Goal: Information Seeking & Learning: Compare options

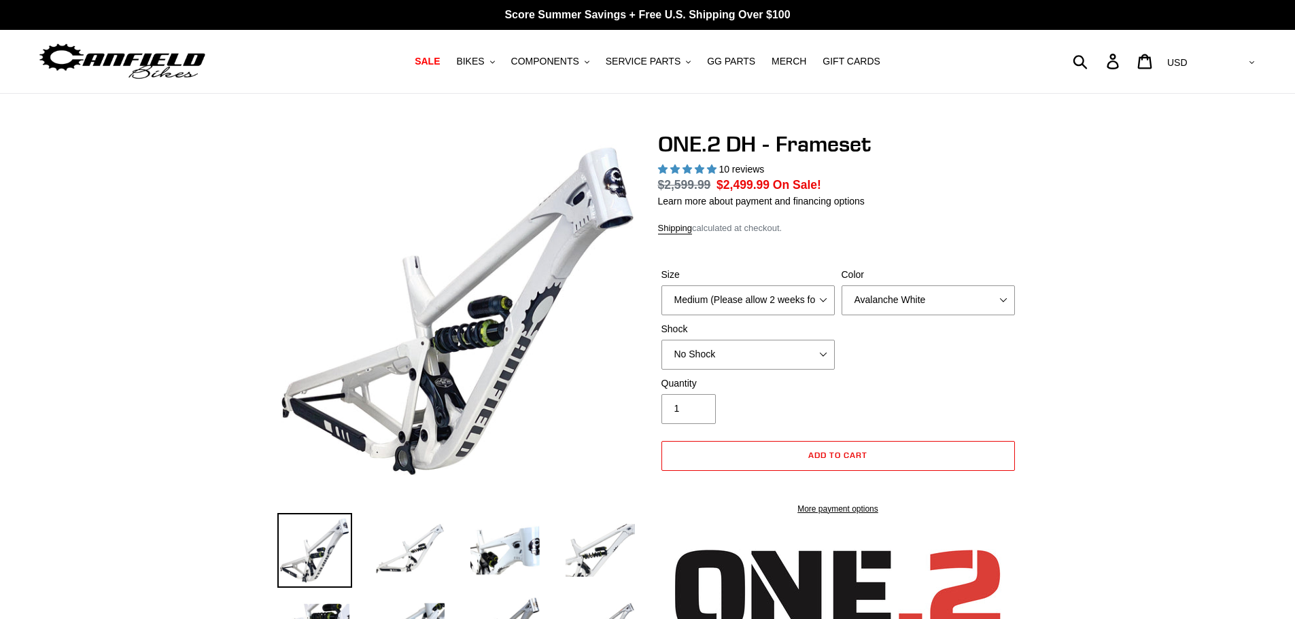
select select "highest-rating"
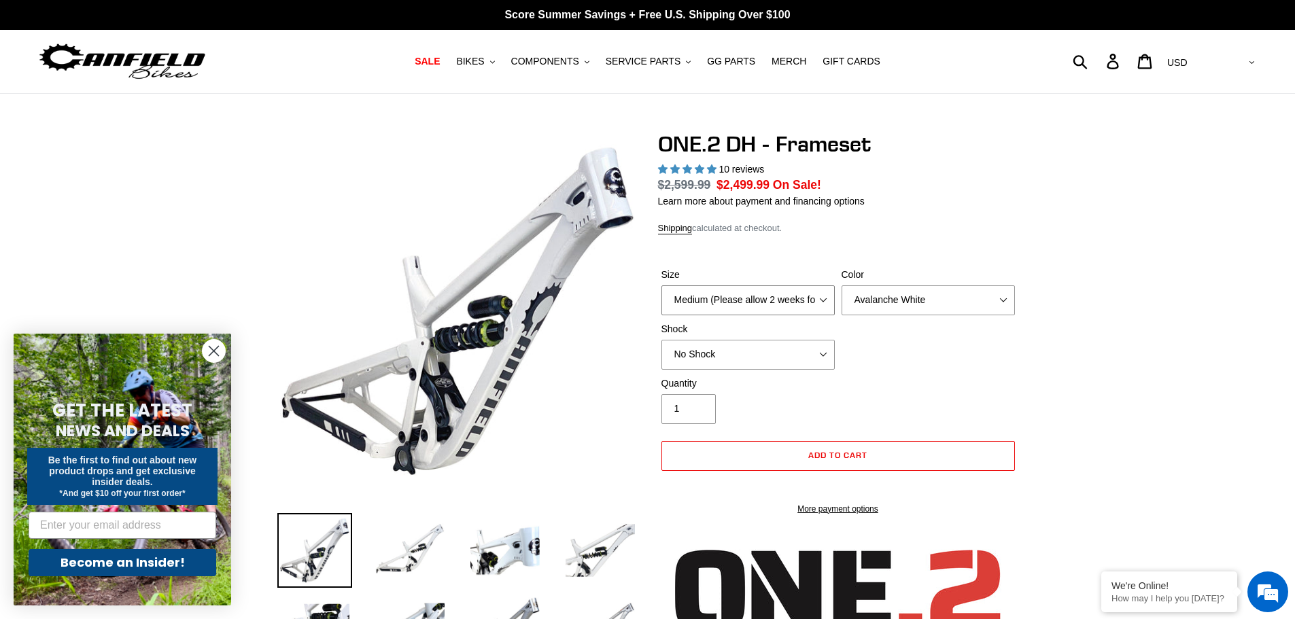
click at [814, 294] on select "Medium (Please allow 2 weeks for delivery) Large (Sold Out)" at bounding box center [747, 300] width 173 height 30
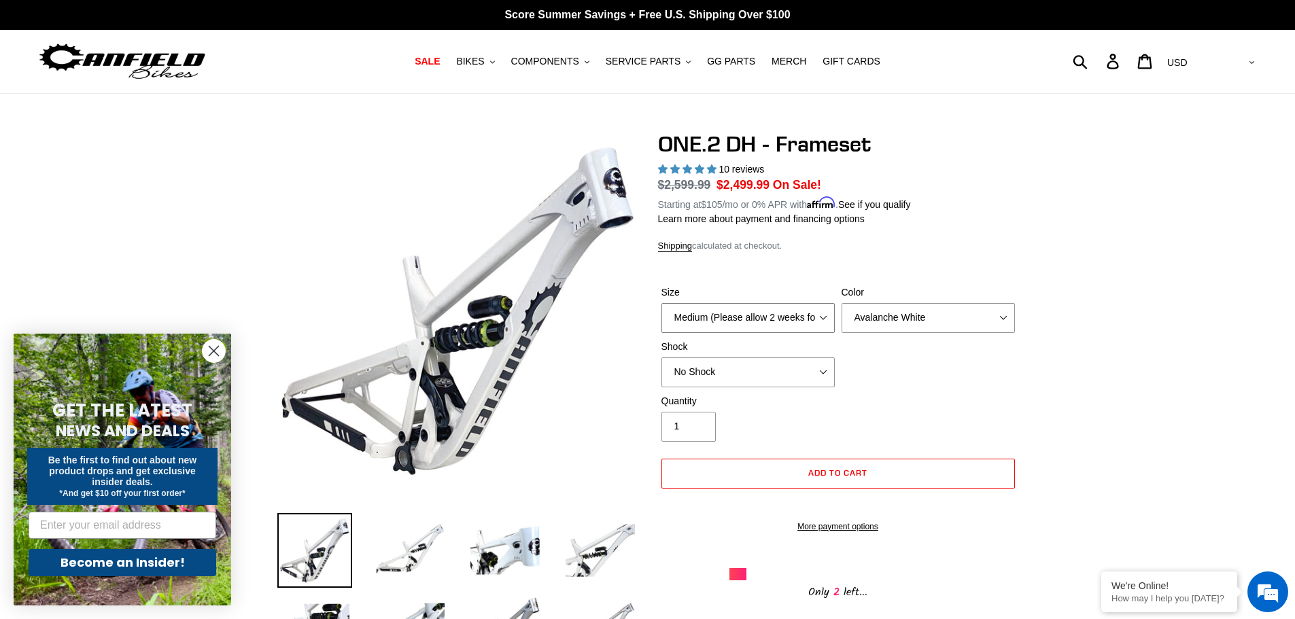
select select "Large (Sold Out)"
click at [661, 303] on select "Medium (Please allow 2 weeks for delivery) Large (Sold Out)" at bounding box center [747, 318] width 173 height 30
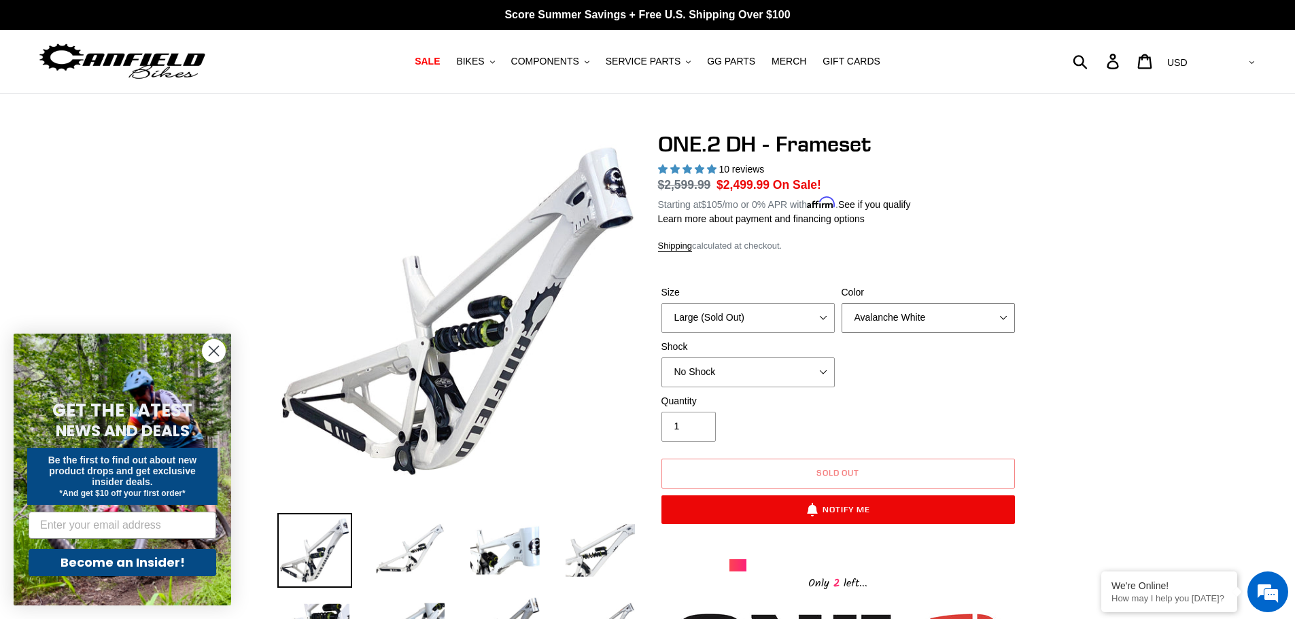
click at [911, 312] on select "Avalanche White Bentonite Grey" at bounding box center [927, 318] width 173 height 30
click at [841, 303] on select "Avalanche White Bentonite Grey" at bounding box center [927, 318] width 173 height 30
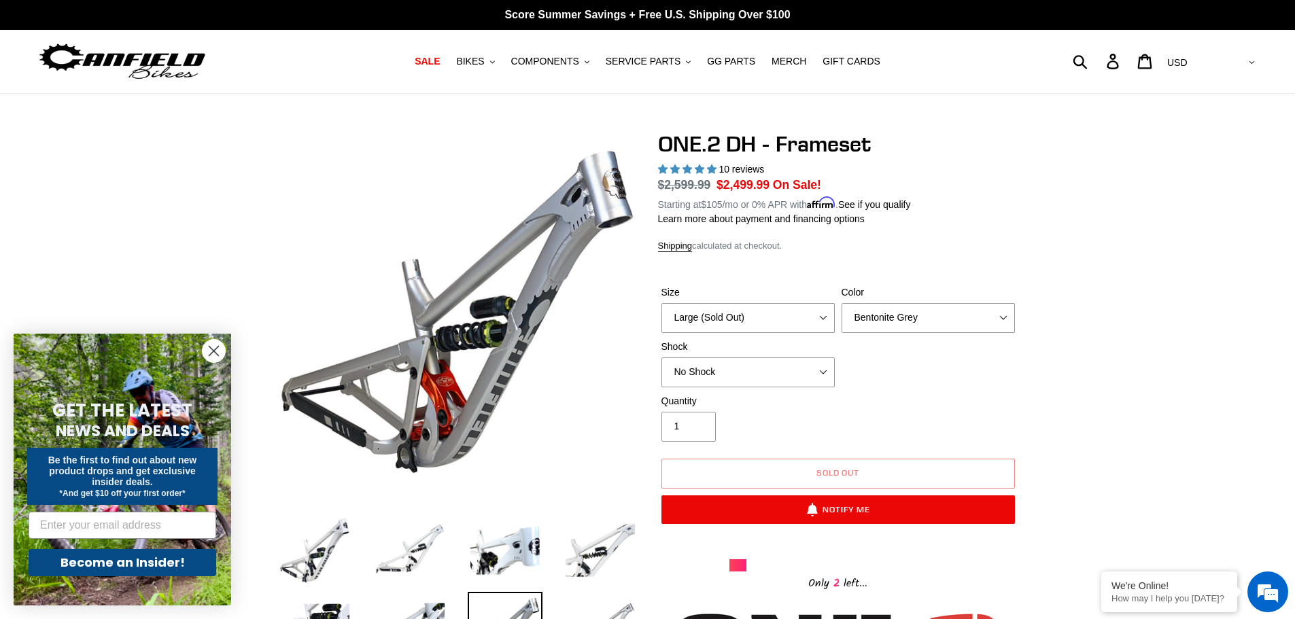
click at [211, 351] on circle "Close dialog" at bounding box center [214, 351] width 22 height 22
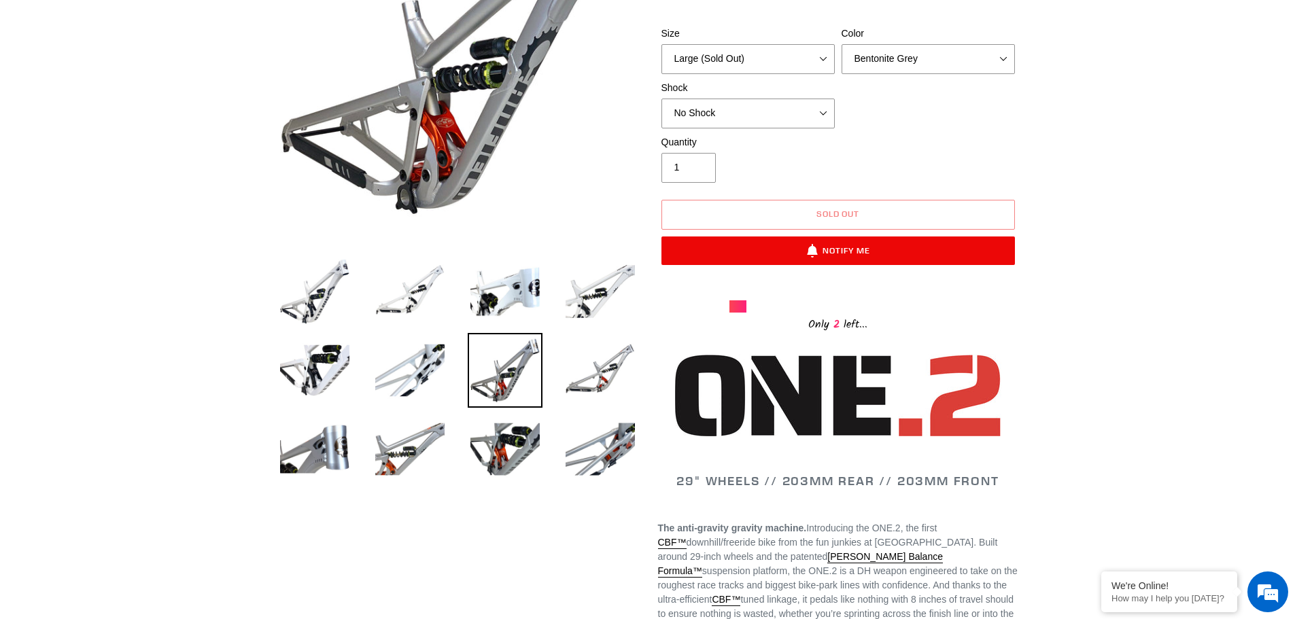
scroll to position [408, 0]
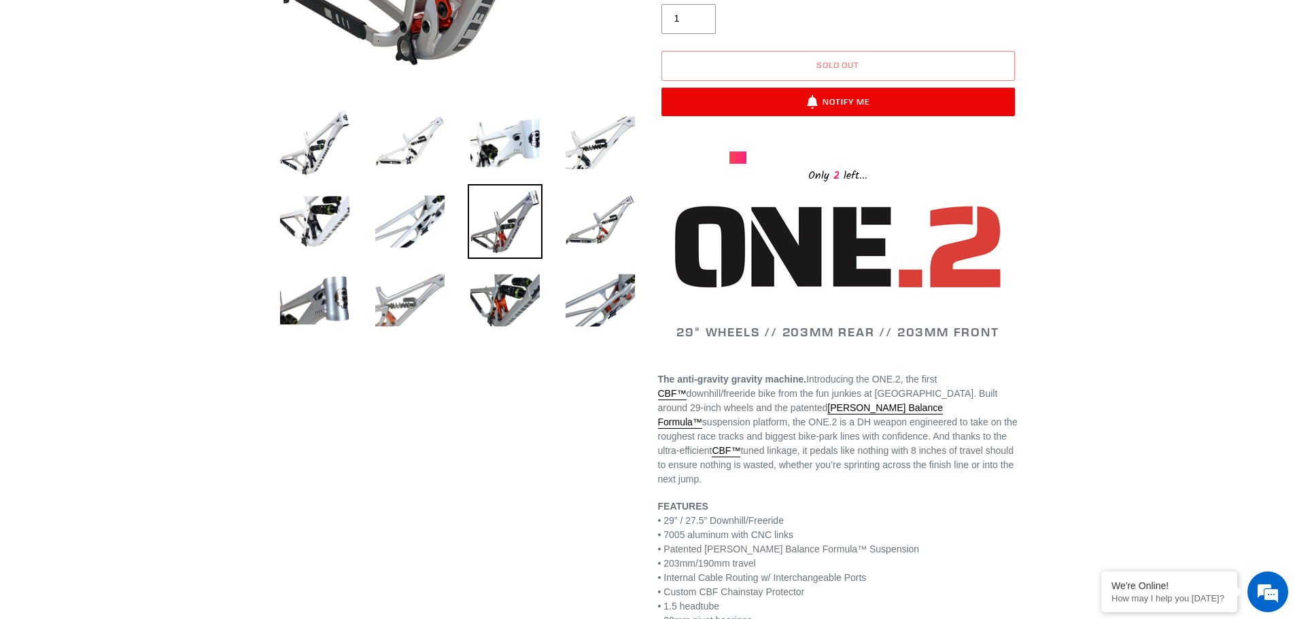
click at [402, 295] on img at bounding box center [409, 300] width 75 height 75
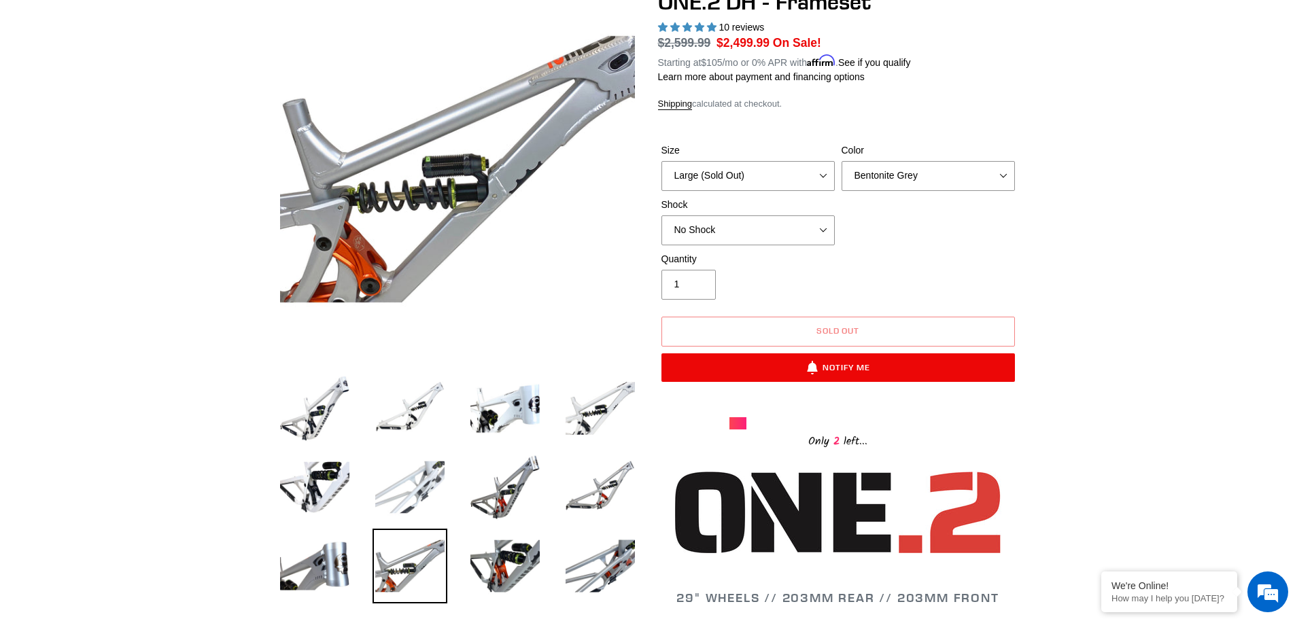
scroll to position [136, 0]
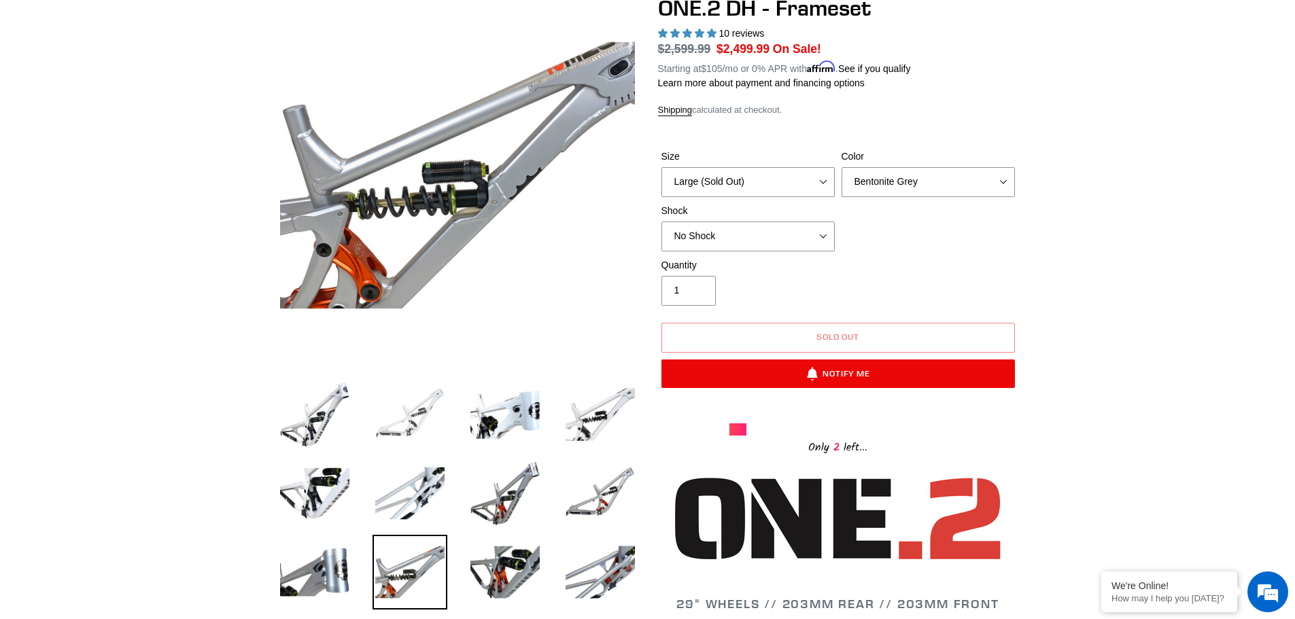
click at [402, 429] on img at bounding box center [409, 414] width 75 height 75
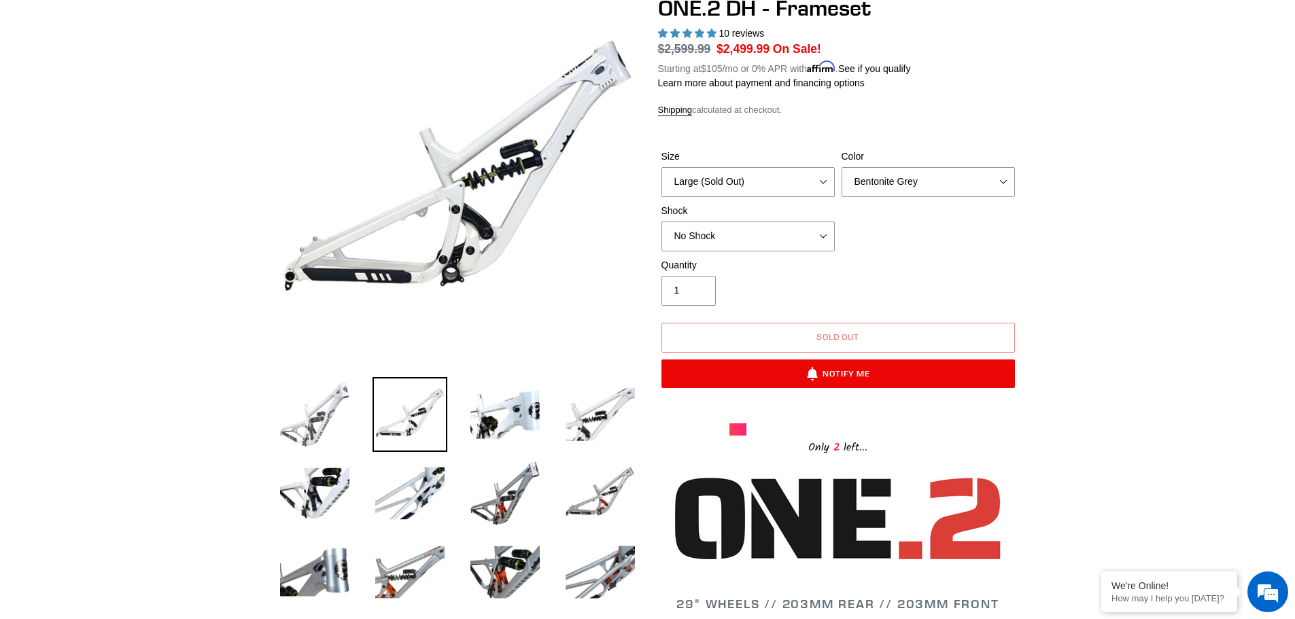
click at [326, 433] on img at bounding box center [314, 414] width 75 height 75
select select "Avalanche White"
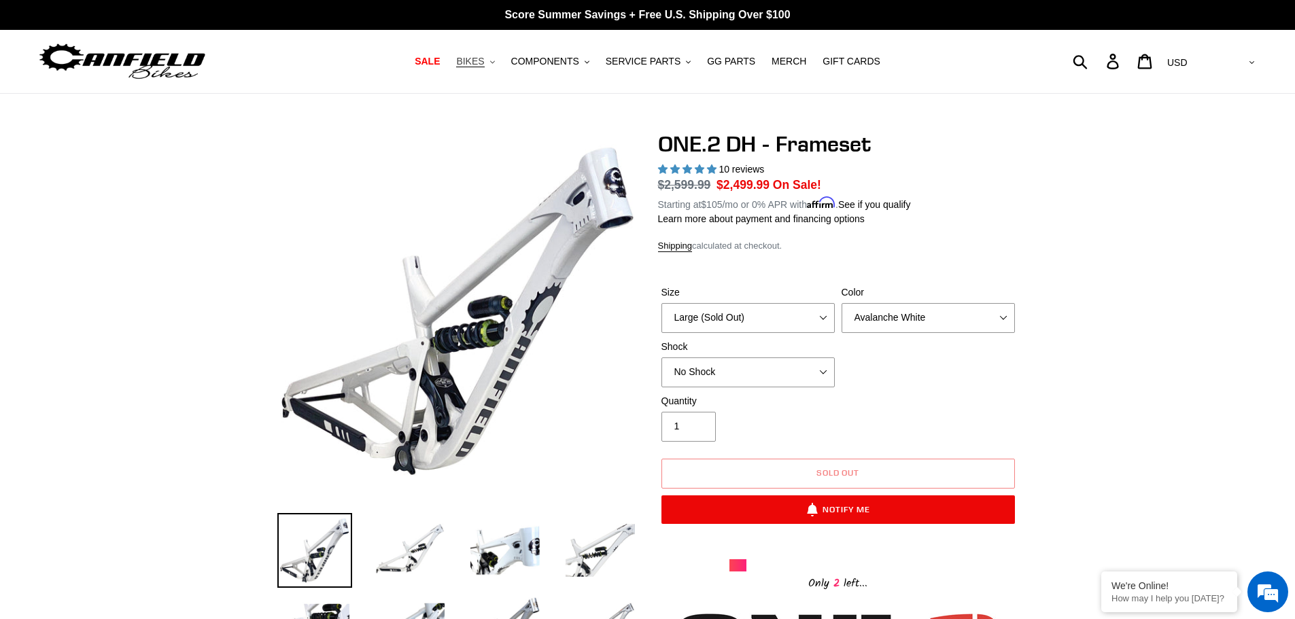
click at [484, 59] on span "BIKES" at bounding box center [470, 62] width 28 height 12
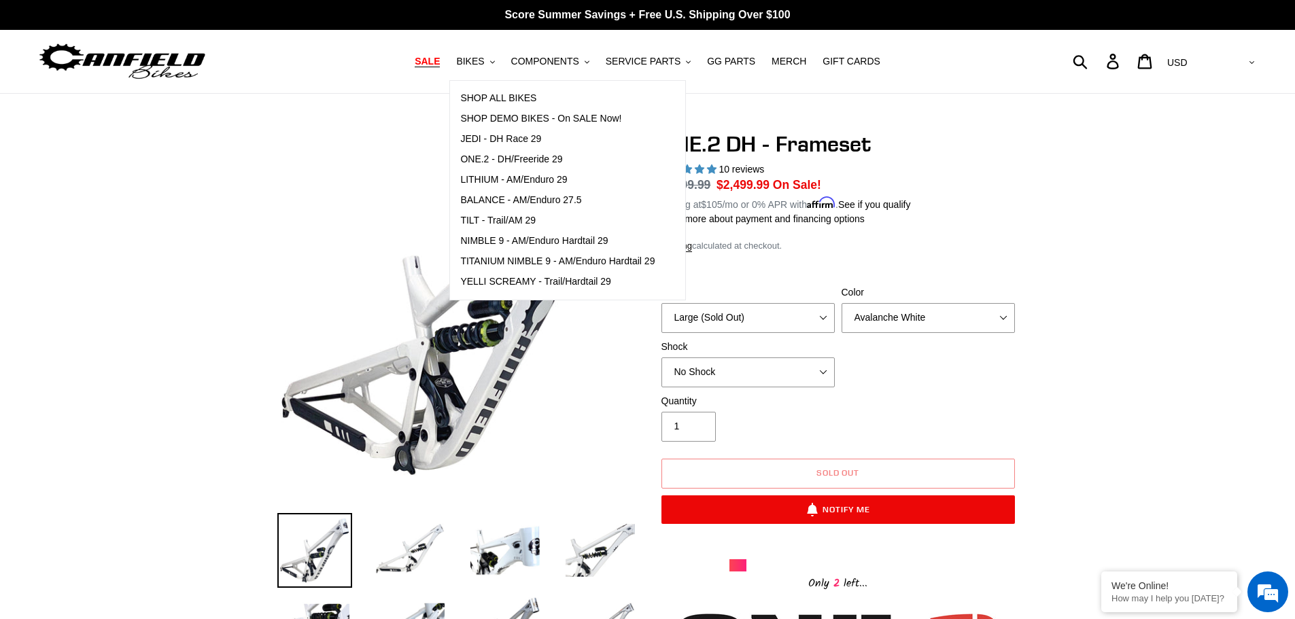
click at [440, 64] on span "SALE" at bounding box center [427, 62] width 25 height 12
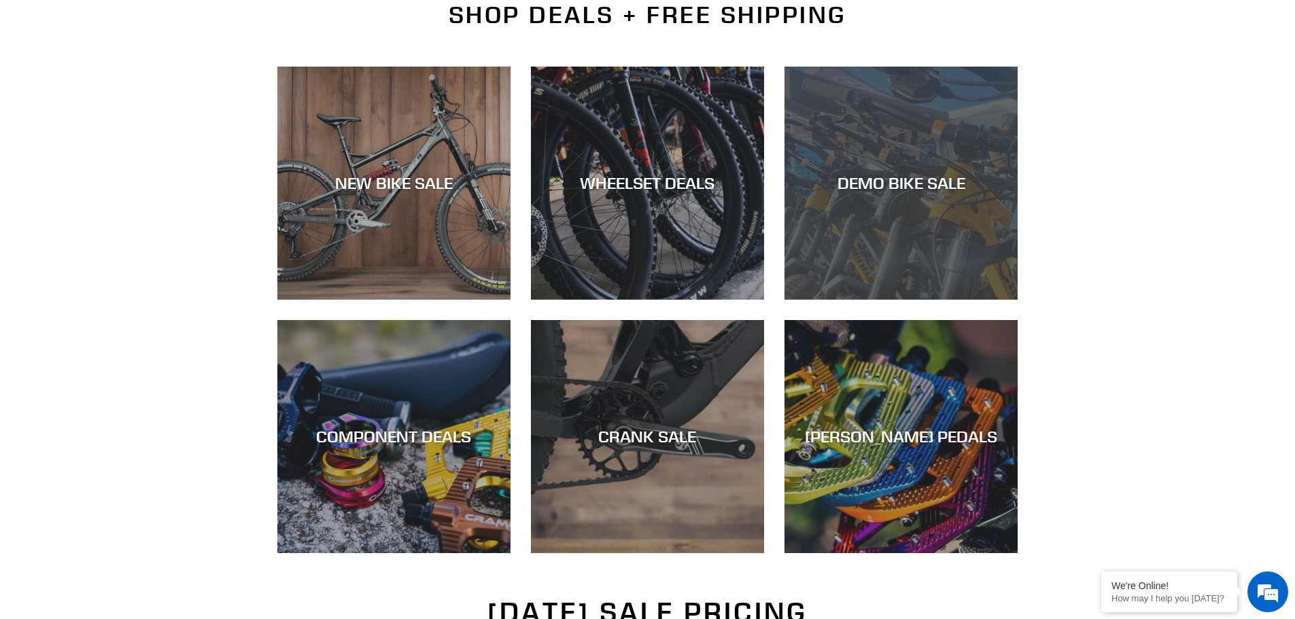
scroll to position [204, 0]
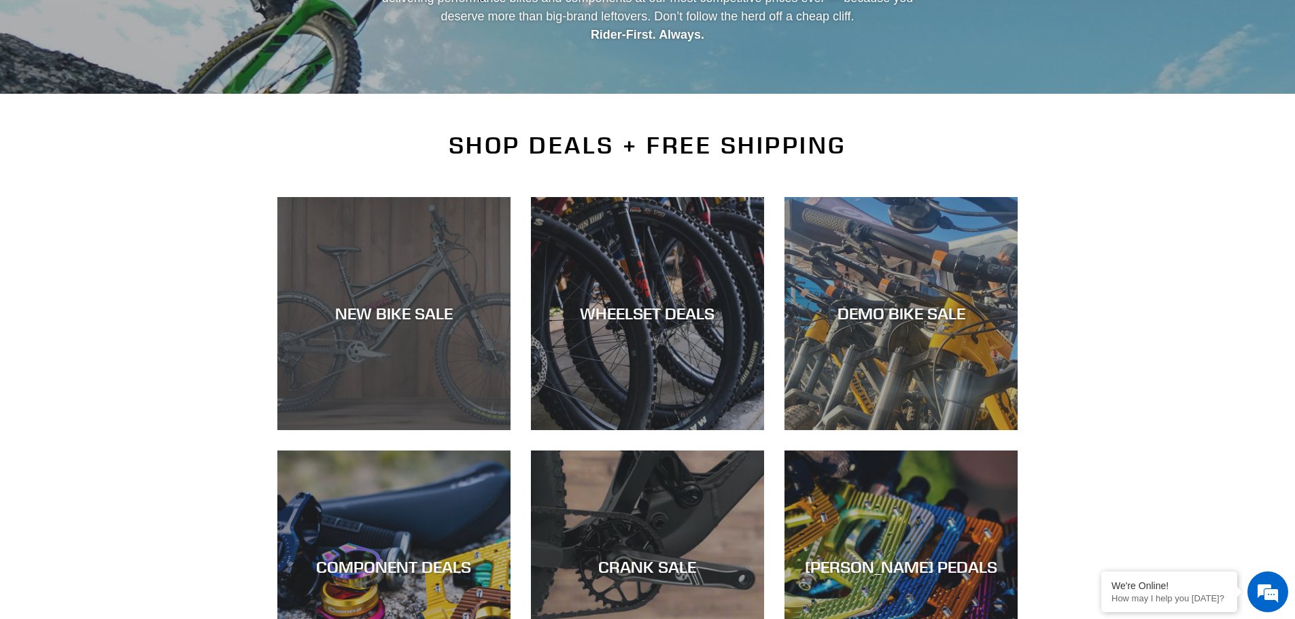
click at [377, 430] on div "NEW BIKE SALE" at bounding box center [393, 430] width 233 height 0
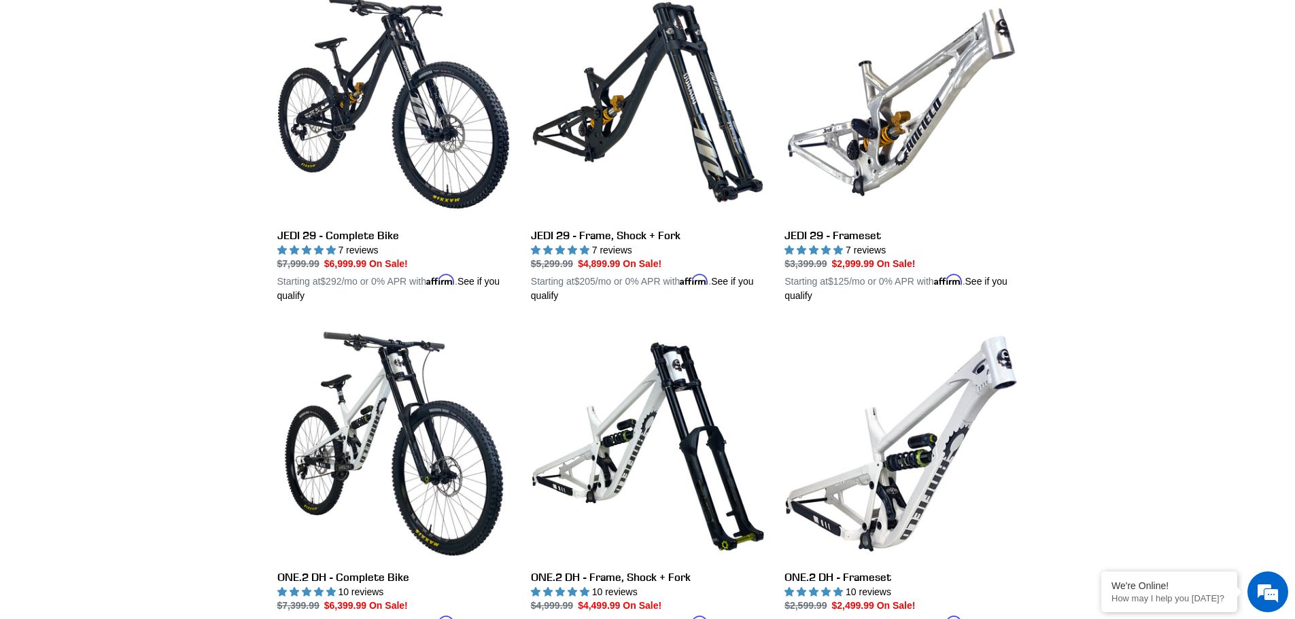
scroll to position [408, 0]
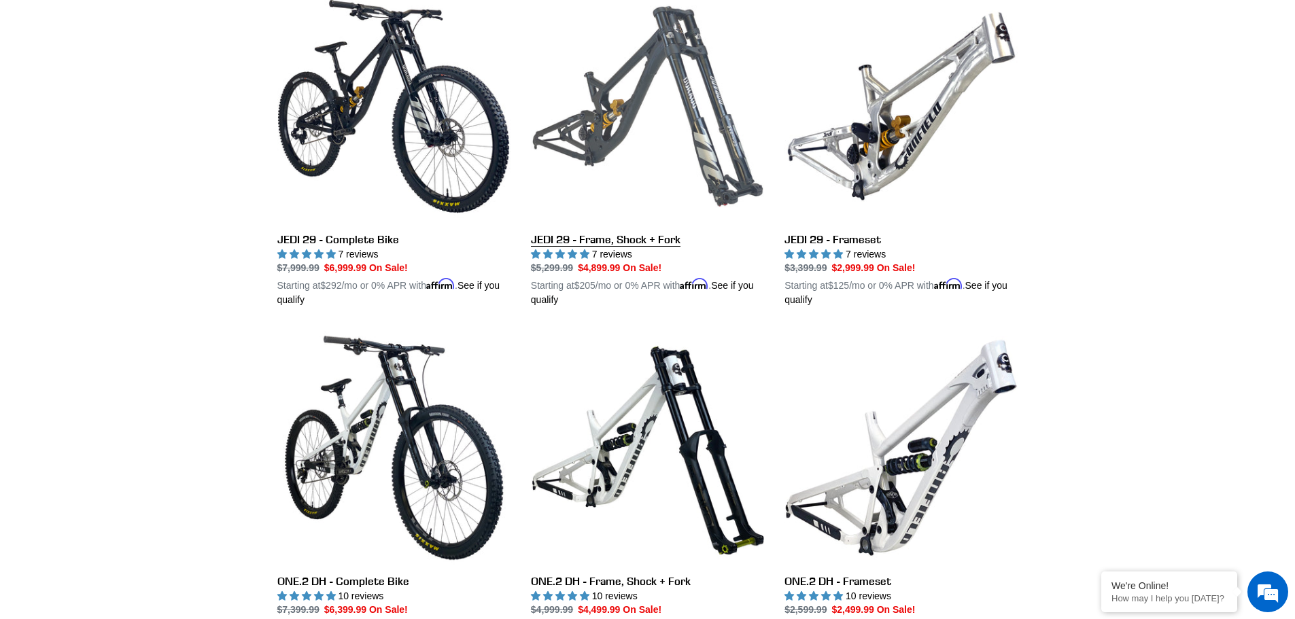
click at [585, 247] on link "JEDI 29 - Frame, Shock + Fork" at bounding box center [647, 149] width 233 height 318
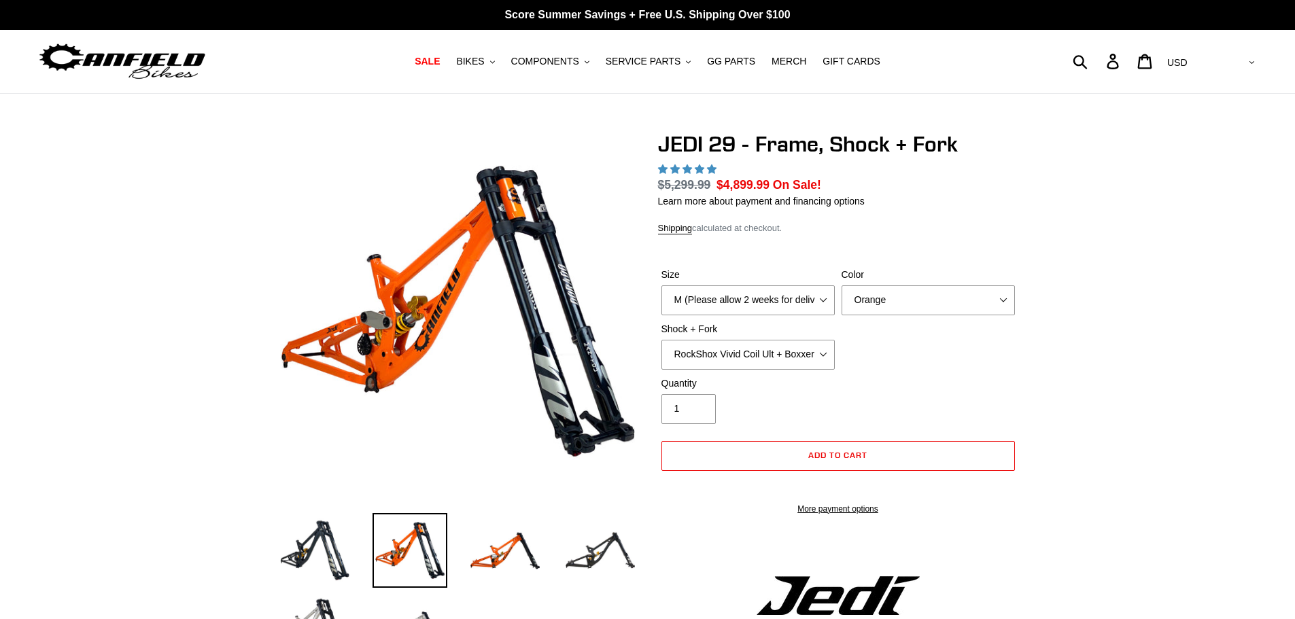
select select "highest-rating"
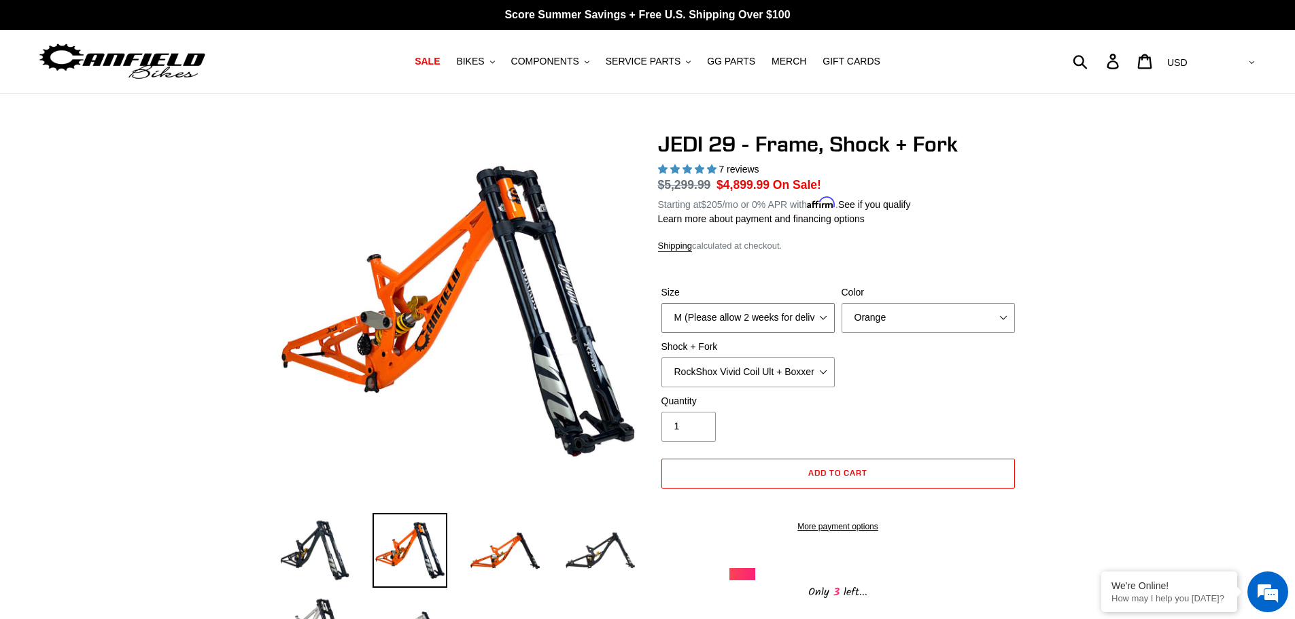
click at [727, 314] on select "M (Please allow 2 weeks for delivery) L (Please allow 2 weeks for delivery) XL" at bounding box center [747, 318] width 173 height 30
select select "L (Please allow 2 weeks for delivery)"
click at [661, 303] on select "M (Please allow 2 weeks for delivery) L (Please allow 2 weeks for delivery) XL" at bounding box center [747, 318] width 173 height 30
click at [920, 314] on select "Orange Stealth Black Raw" at bounding box center [927, 318] width 173 height 30
click at [841, 303] on select "Orange Stealth Black Raw" at bounding box center [927, 318] width 173 height 30
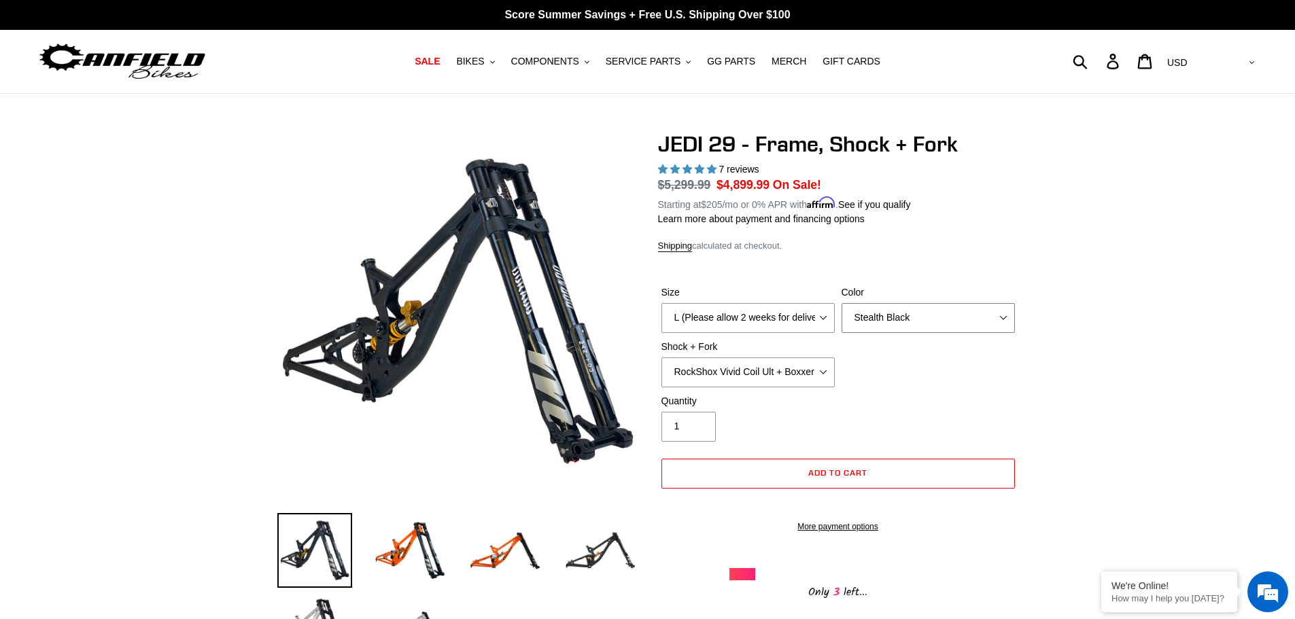
click at [891, 321] on select "Orange Stealth Black Raw" at bounding box center [927, 318] width 173 height 30
select select "Raw"
click at [841, 303] on select "Orange Stealth Black Raw" at bounding box center [927, 318] width 173 height 30
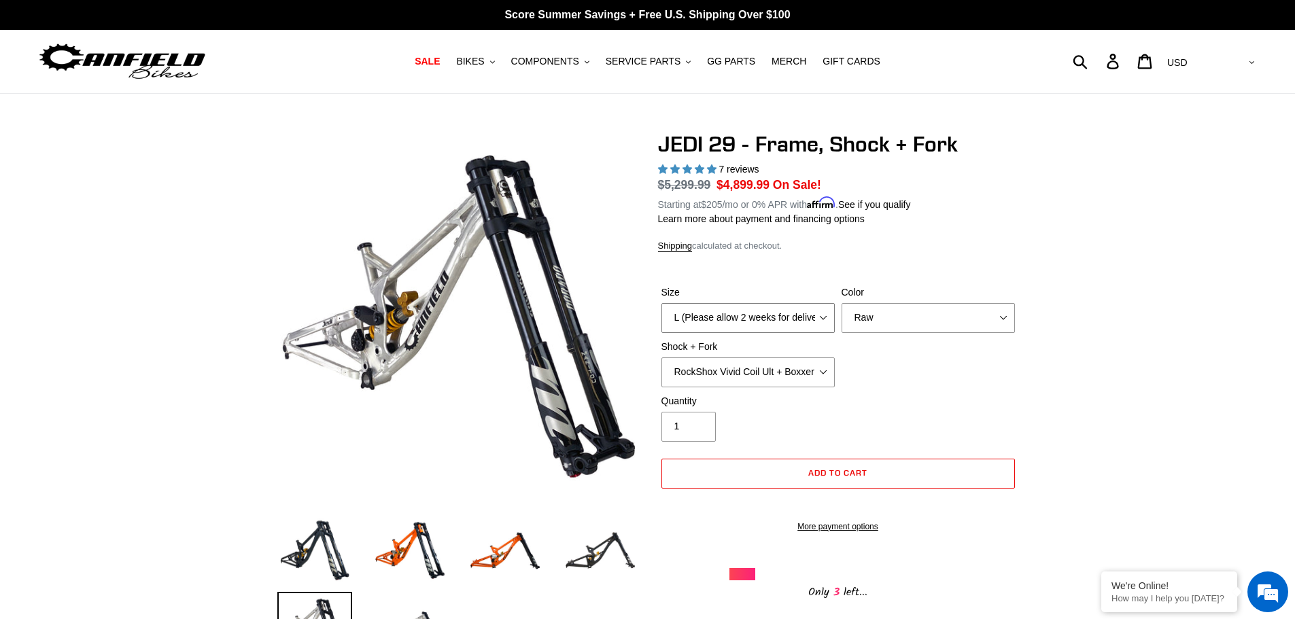
click at [799, 314] on select "M (Please allow 2 weeks for delivery) L (Please allow 2 weeks for delivery) XL" at bounding box center [747, 318] width 173 height 30
select select "XL"
click at [661, 303] on select "M (Please allow 2 weeks for delivery) L (Please allow 2 weeks for delivery) XL" at bounding box center [747, 318] width 173 height 30
click at [913, 379] on div "Size M (Please allow 2 weeks for delivery) L (Please allow 2 weeks for delivery…" at bounding box center [838, 339] width 360 height 109
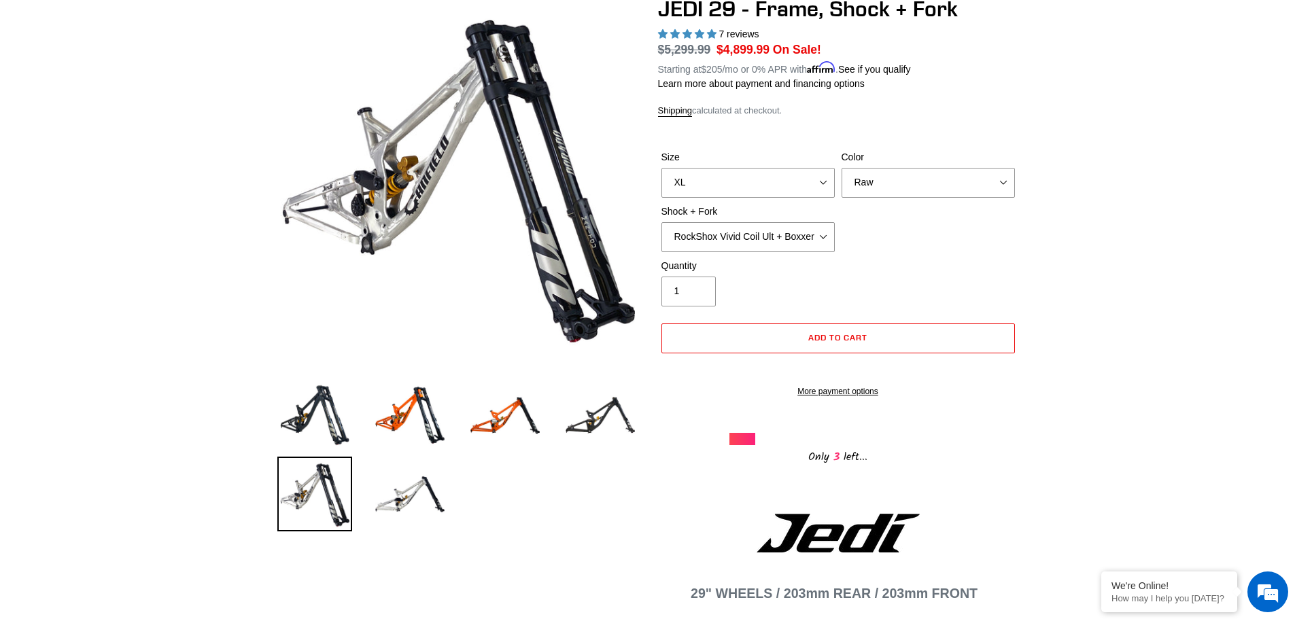
scroll to position [136, 0]
click at [312, 419] on img at bounding box center [314, 414] width 75 height 75
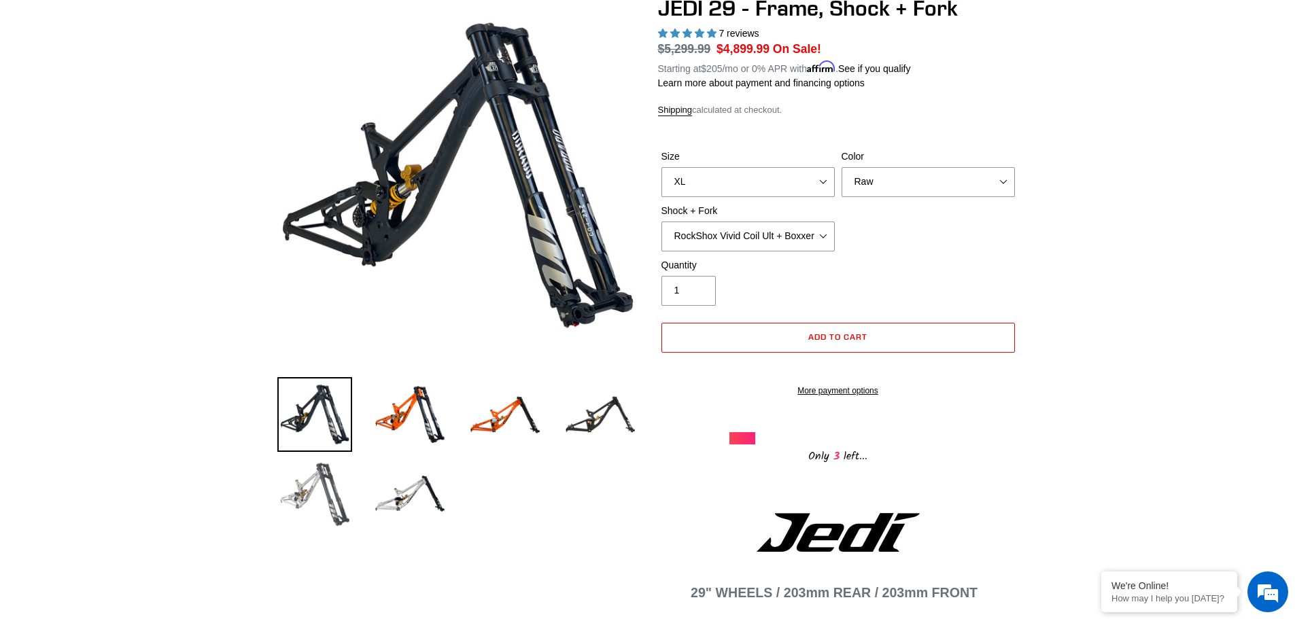
click at [306, 500] on img at bounding box center [314, 493] width 75 height 75
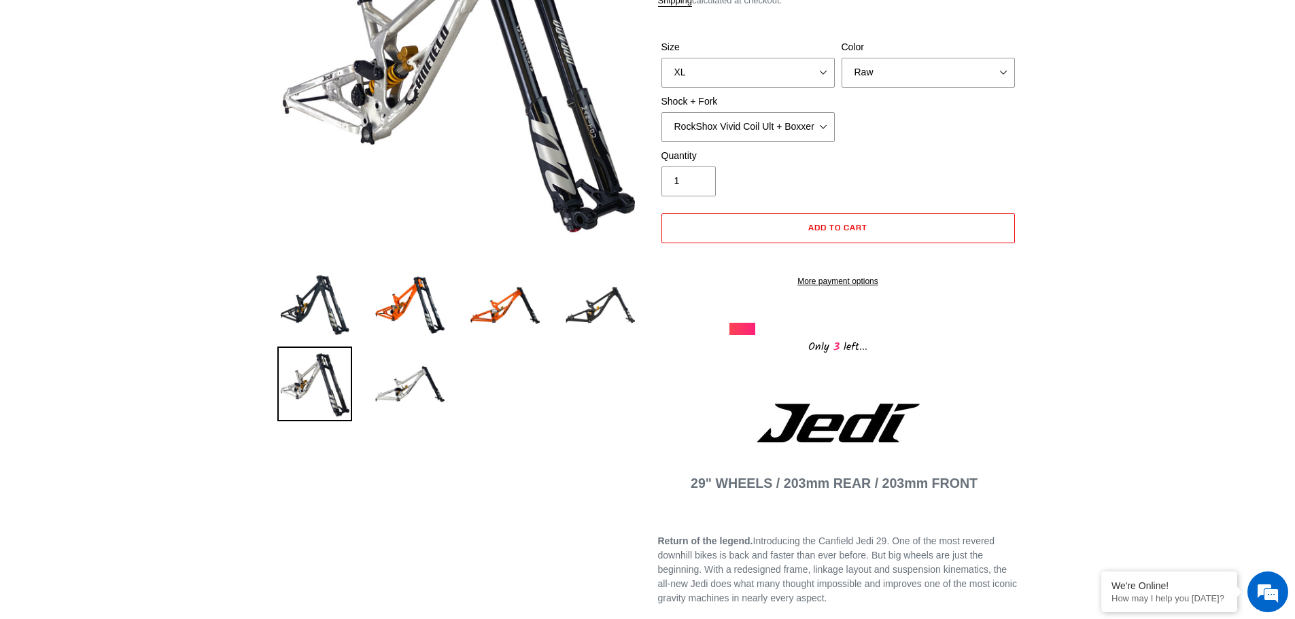
scroll to position [68, 0]
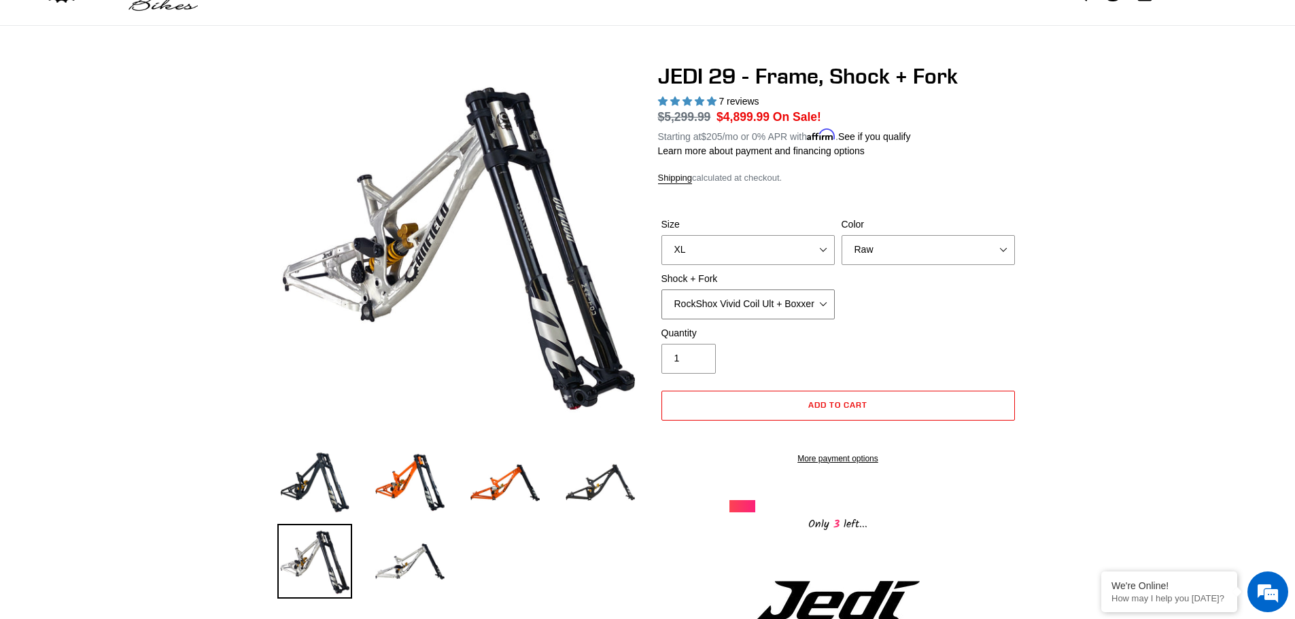
click at [769, 302] on select "RockShox Vivid Coil Ult + Boxxer RC2 C3 Ult Fox DHX2 250x75 + Fox 40 Float Grip…" at bounding box center [747, 305] width 173 height 30
click at [661, 290] on select "RockShox Vivid Coil Ult + Boxxer RC2 C3 Ult Fox DHX2 250x75 + Fox 40 Float Grip…" at bounding box center [747, 305] width 173 height 30
click at [762, 305] on select "RockShox Vivid Coil Ult + Boxxer RC2 C3 Ult Fox DHX2 250x75 + Fox 40 Float Grip…" at bounding box center [747, 305] width 173 height 30
click at [661, 290] on select "RockShox Vivid Coil Ult + Boxxer RC2 C3 Ult Fox DHX2 250x75 + Fox 40 Float Grip…" at bounding box center [747, 305] width 173 height 30
click at [772, 290] on select "RockShox Vivid Coil Ult + Boxxer RC2 C3 Ult Fox DHX2 250x75 + Fox 40 Float Grip…" at bounding box center [747, 305] width 173 height 30
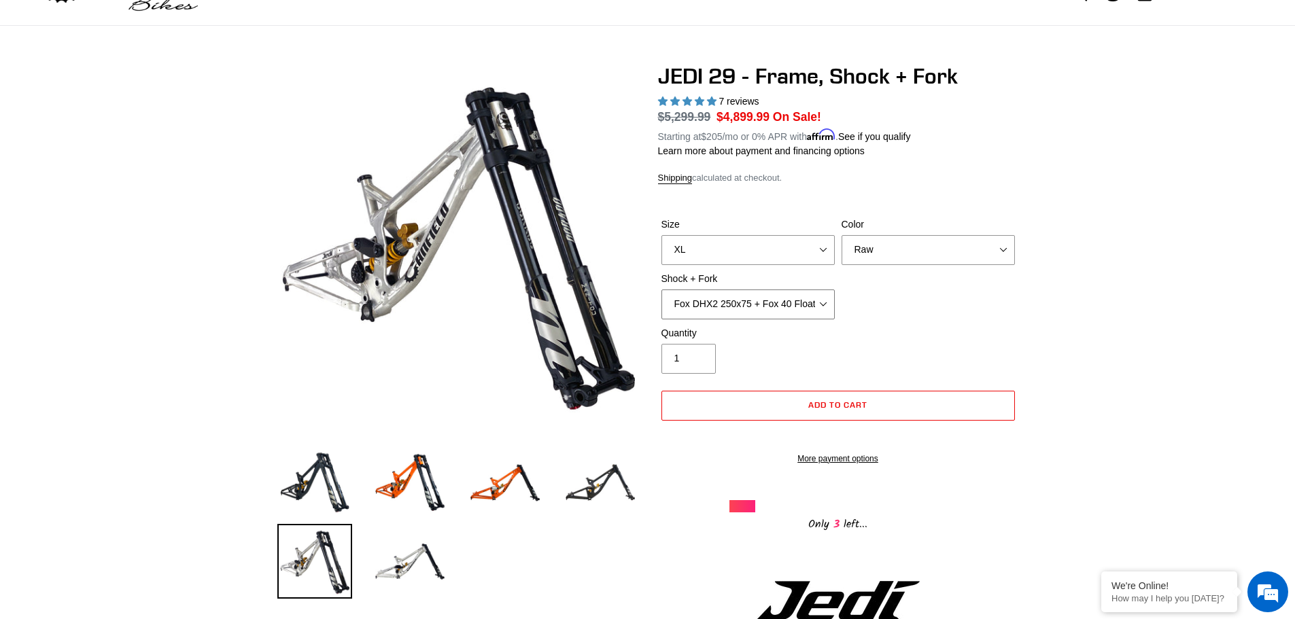
click at [661, 290] on select "RockShox Vivid Coil Ult + Boxxer RC2 C3 Ult Fox DHX2 250x75 + Fox 40 Float Grip…" at bounding box center [747, 305] width 173 height 30
click at [766, 300] on select "RockShox Vivid Coil Ult + Boxxer RC2 C3 Ult Fox DHX2 250x75 + Fox 40 Float Grip…" at bounding box center [747, 305] width 173 height 30
click at [661, 290] on select "RockShox Vivid Coil Ult + Boxxer RC2 C3 Ult Fox DHX2 250x75 + Fox 40 Float Grip…" at bounding box center [747, 305] width 173 height 30
click at [943, 331] on div "Quantity 1" at bounding box center [838, 353] width 360 height 54
click at [753, 311] on select "RockShox Vivid Coil Ult + Boxxer RC2 C3 Ult Fox DHX2 250x75 + Fox 40 Float Grip…" at bounding box center [747, 305] width 173 height 30
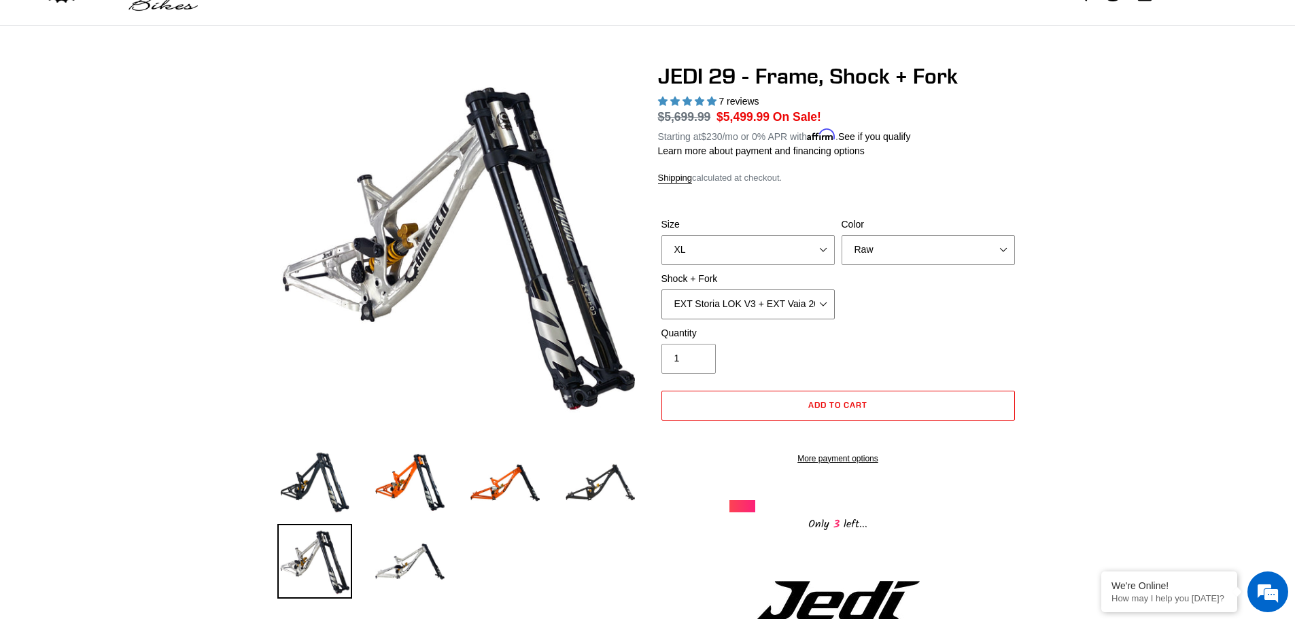
click at [759, 313] on select "RockShox Vivid Coil Ult + Boxxer RC2 C3 Ult Fox DHX2 250x75 + Fox 40 Float Grip…" at bounding box center [747, 305] width 173 height 30
click at [661, 290] on select "RockShox Vivid Coil Ult + Boxxer RC2 C3 Ult Fox DHX2 250x75 + Fox 40 Float Grip…" at bounding box center [747, 305] width 173 height 30
click at [762, 299] on select "RockShox Vivid Coil Ult + Boxxer RC2 C3 Ult Fox DHX2 250x75 + Fox 40 Float Grip…" at bounding box center [747, 305] width 173 height 30
click at [661, 290] on select "RockShox Vivid Coil Ult + Boxxer RC2 C3 Ult Fox DHX2 250x75 + Fox 40 Float Grip…" at bounding box center [747, 305] width 173 height 30
click at [627, 488] on img at bounding box center [600, 482] width 75 height 75
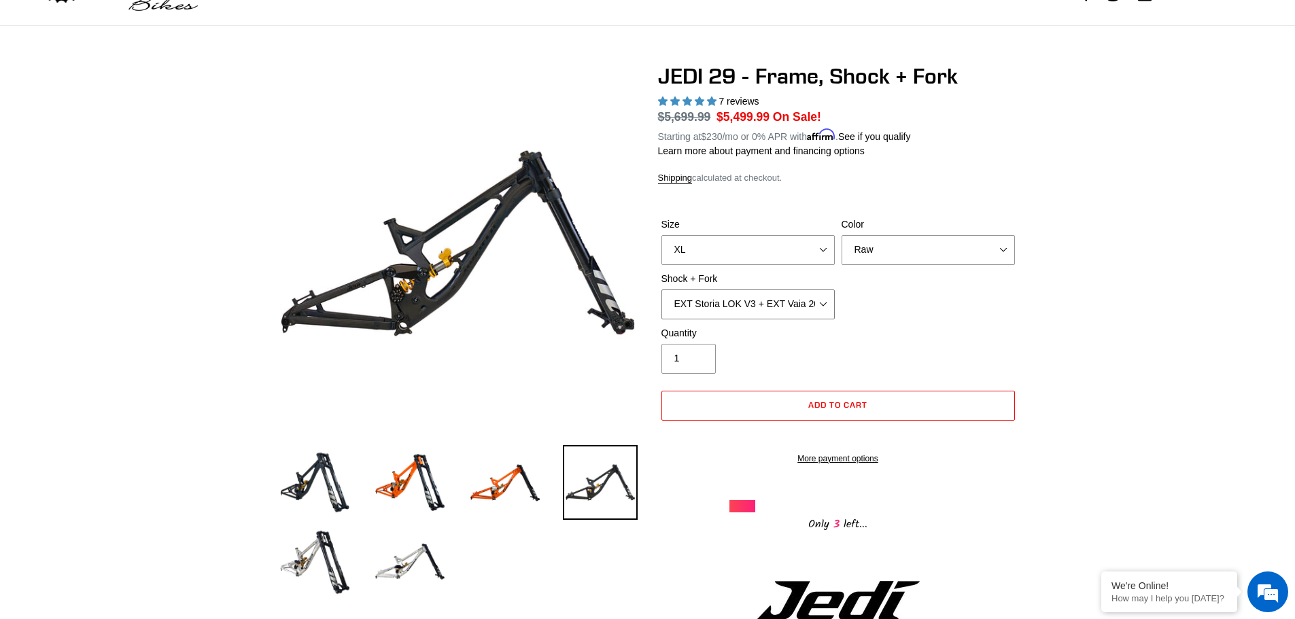
click at [795, 296] on select "RockShox Vivid Coil Ult + Boxxer RC2 C3 Ult Fox DHX2 250x75 + Fox 40 Float Grip…" at bounding box center [747, 305] width 173 height 30
click at [945, 302] on div "Size M (Please allow 2 weeks for delivery) L (Please allow 2 weeks for delivery…" at bounding box center [838, 272] width 360 height 109
click at [801, 293] on select "RockShox Vivid Coil Ult + Boxxer RC2 C3 Ult Fox DHX2 250x75 + Fox 40 Float Grip…" at bounding box center [747, 305] width 173 height 30
click at [661, 290] on select "RockShox Vivid Coil Ult + Boxxer RC2 C3 Ult Fox DHX2 250x75 + Fox 40 Float Grip…" at bounding box center [747, 305] width 173 height 30
click at [774, 313] on select "RockShox Vivid Coil Ult + Boxxer RC2 C3 Ult Fox DHX2 250x75 + Fox 40 Float Grip…" at bounding box center [747, 305] width 173 height 30
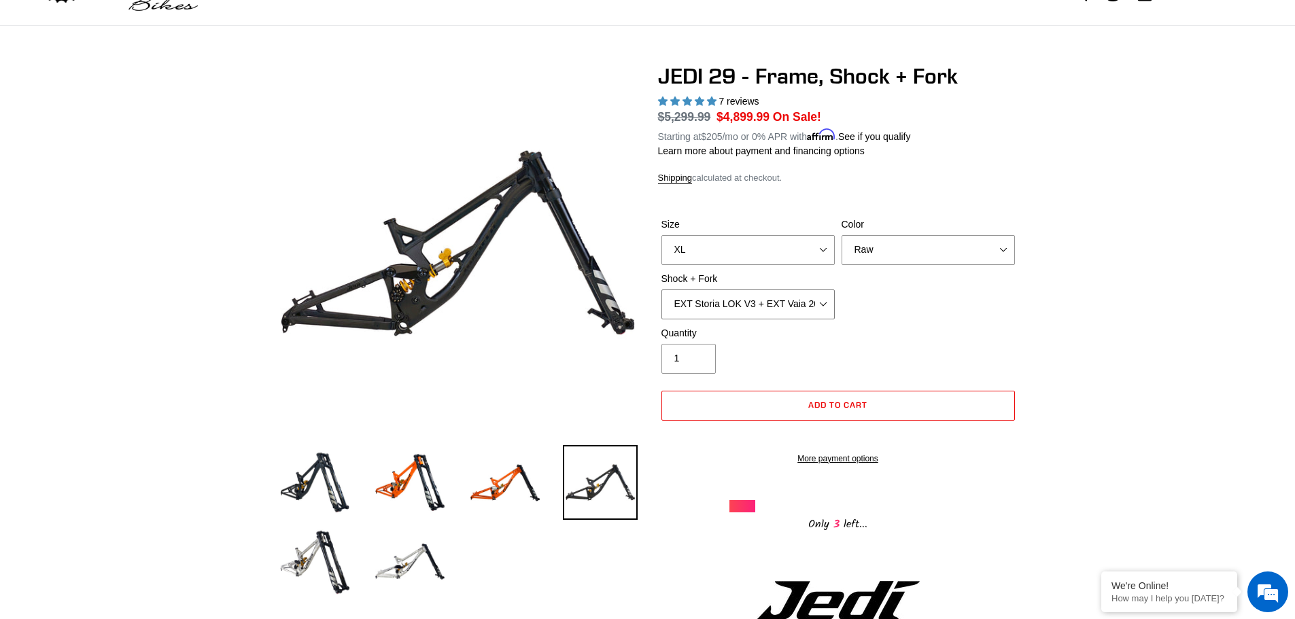
click at [661, 290] on select "RockShox Vivid Coil Ult + Boxxer RC2 C3 Ult Fox DHX2 250x75 + Fox 40 Float Grip…" at bounding box center [747, 305] width 173 height 30
click at [778, 302] on select "RockShox Vivid Coil Ult + Boxxer RC2 C3 Ult Fox DHX2 250x75 + Fox 40 Float Grip…" at bounding box center [747, 305] width 173 height 30
click at [661, 290] on select "RockShox Vivid Coil Ult + Boxxer RC2 C3 Ult Fox DHX2 250x75 + Fox 40 Float Grip…" at bounding box center [747, 305] width 173 height 30
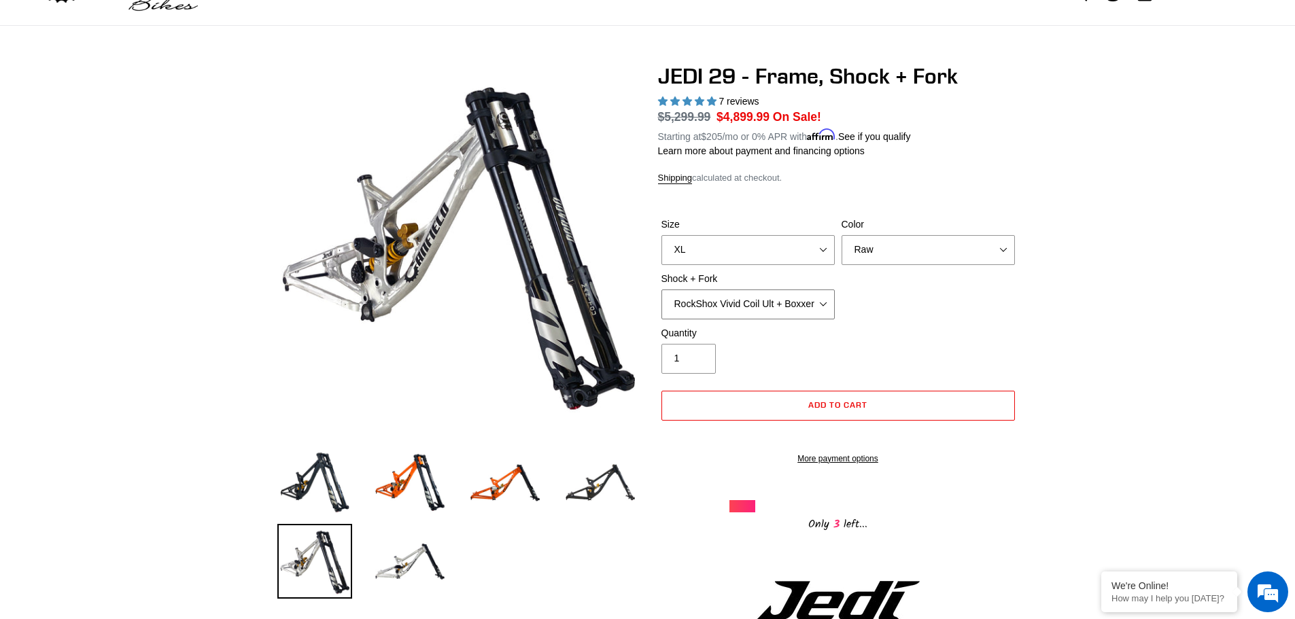
click at [740, 302] on select "RockShox Vivid Coil Ult + Boxxer RC2 C3 Ult Fox DHX2 250x75 + Fox 40 Float Grip…" at bounding box center [747, 305] width 173 height 30
click at [661, 290] on select "RockShox Vivid Coil Ult + Boxxer RC2 C3 Ult Fox DHX2 250x75 + Fox 40 Float Grip…" at bounding box center [747, 305] width 173 height 30
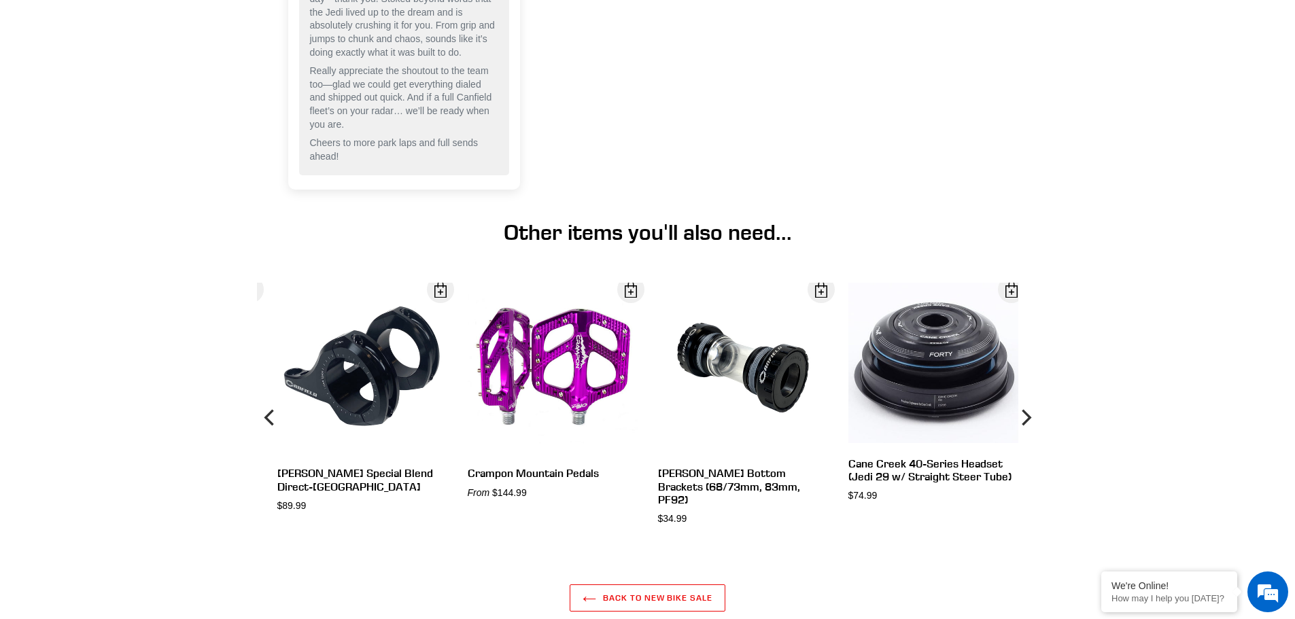
scroll to position [4214, 0]
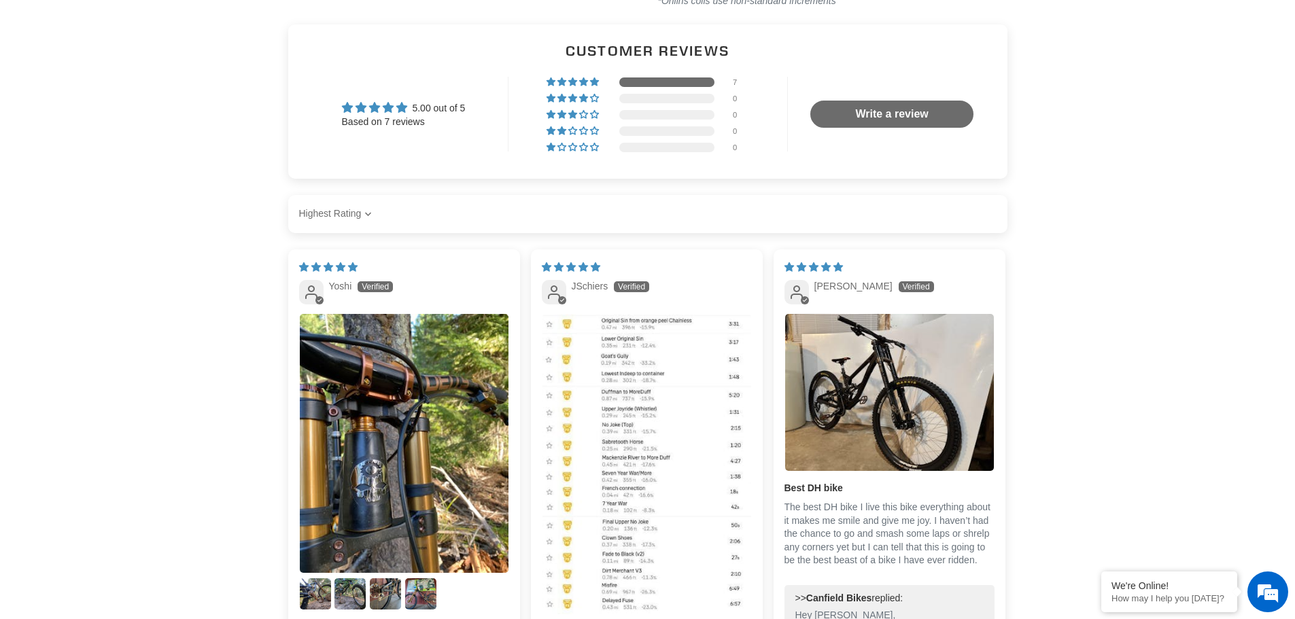
drag, startPoint x: 853, startPoint y: 256, endPoint x: 812, endPoint y: 232, distance: 48.1
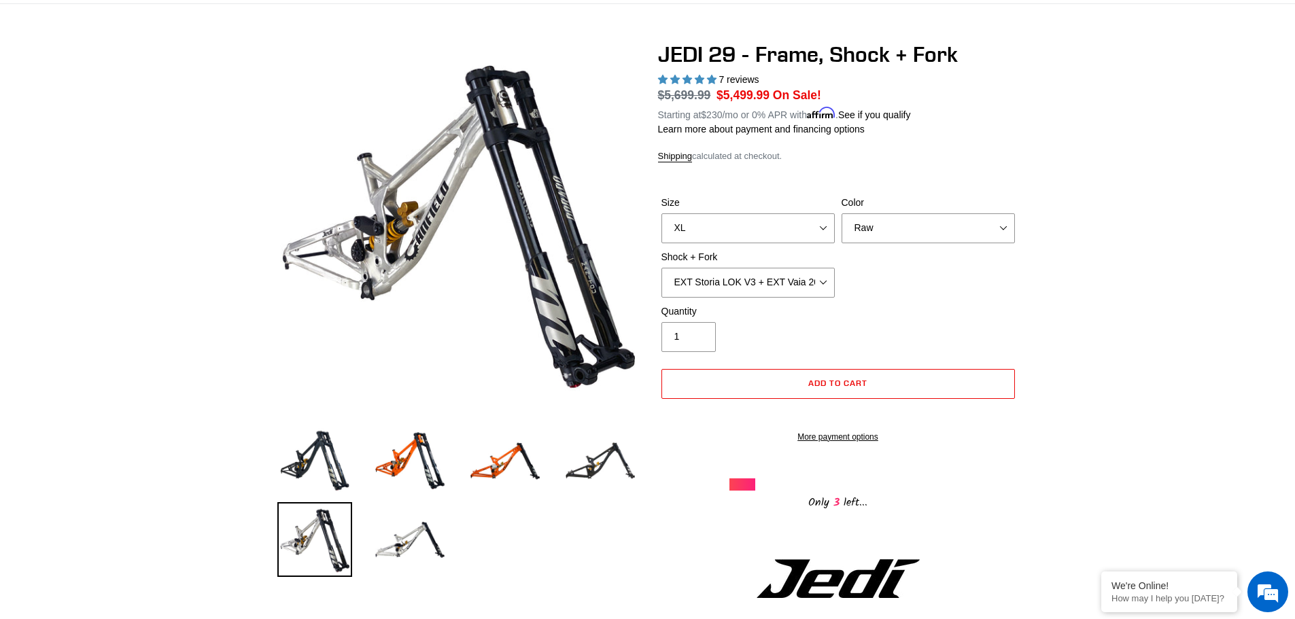
scroll to position [0, 0]
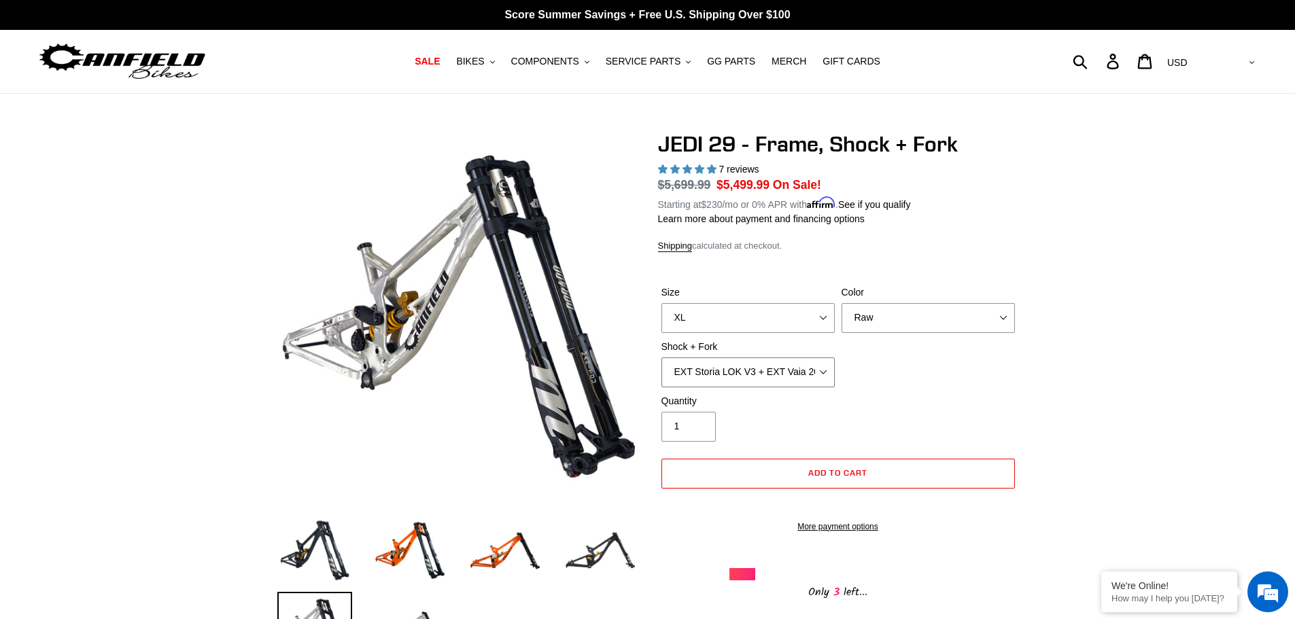
click at [804, 375] on select "RockShox Vivid Coil Ult + Boxxer RC2 C3 Ult Fox DHX2 250x75 + Fox 40 Float Grip…" at bounding box center [747, 373] width 173 height 30
select select "RockShox Vivid Coil Ult + Boxxer RC2 C3 Ult"
click at [661, 358] on select "RockShox Vivid Coil Ult + Boxxer RC2 C3 Ult Fox DHX2 250x75 + Fox 40 Float Grip…" at bounding box center [747, 373] width 173 height 30
click at [964, 317] on select "Orange Stealth Black Raw" at bounding box center [927, 318] width 173 height 30
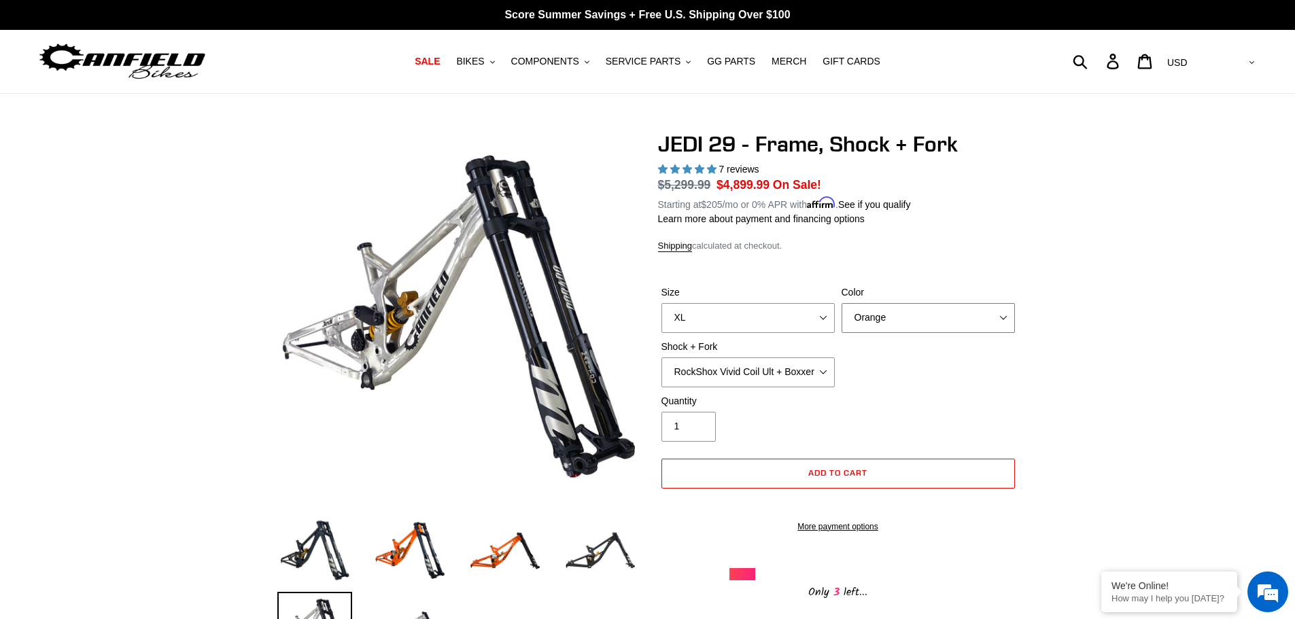
click at [841, 303] on select "Orange Stealth Black Raw" at bounding box center [927, 318] width 173 height 30
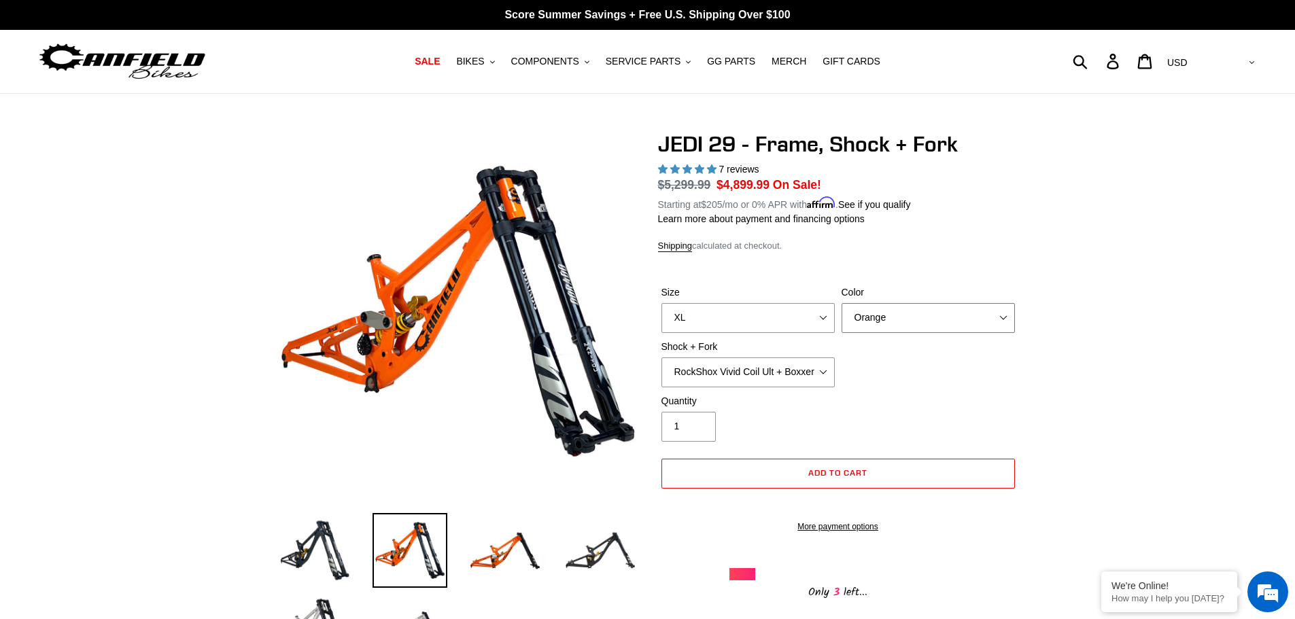
click at [921, 315] on select "Orange Stealth Black Raw" at bounding box center [927, 318] width 173 height 30
click at [841, 303] on select "Orange Stealth Black Raw" at bounding box center [927, 318] width 173 height 30
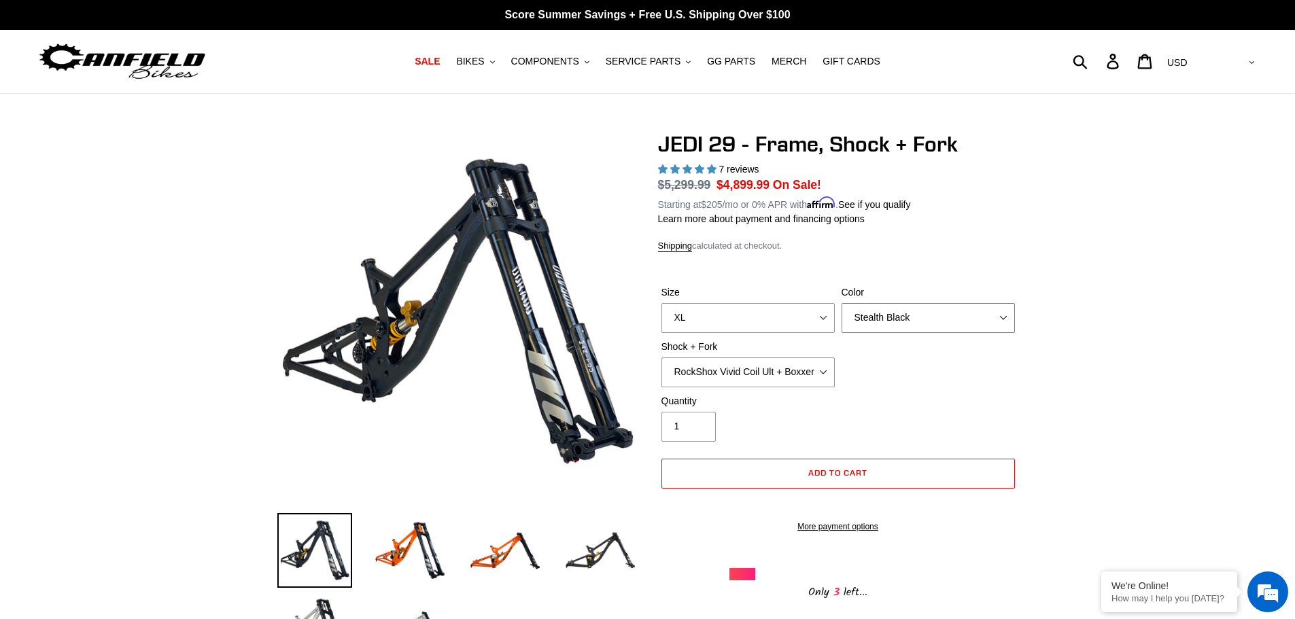
click at [907, 324] on select "Orange Stealth Black Raw" at bounding box center [927, 318] width 173 height 30
select select "Raw"
click at [841, 303] on select "Orange Stealth Black Raw" at bounding box center [927, 318] width 173 height 30
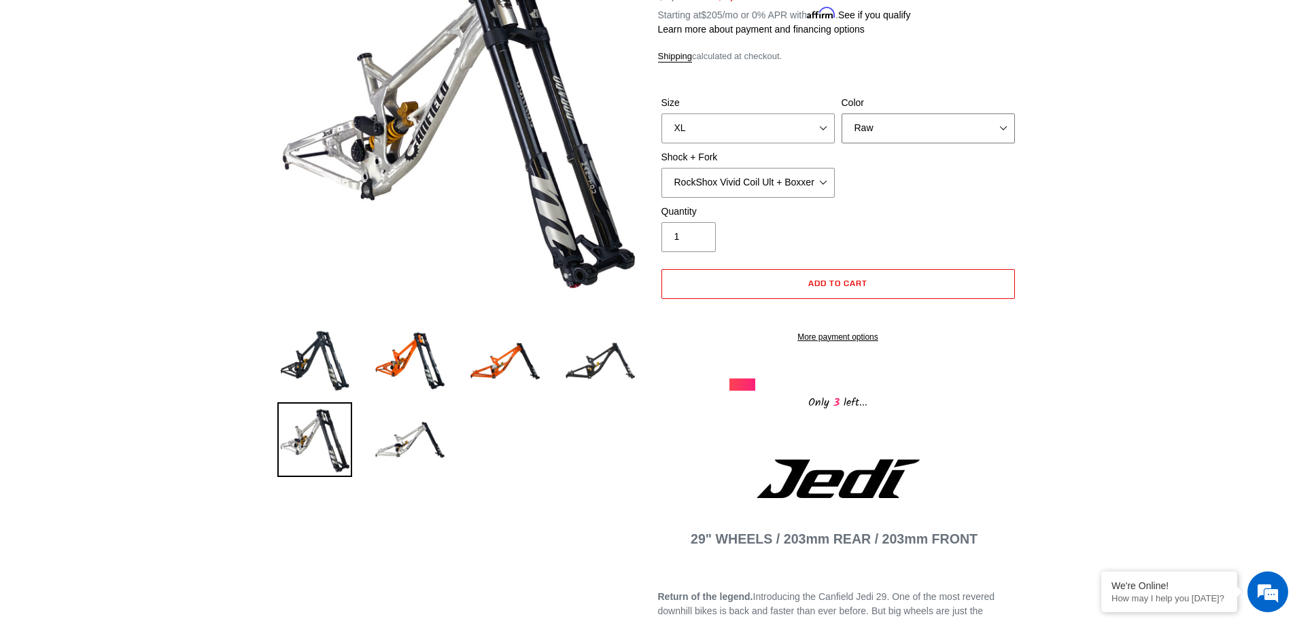
scroll to position [204, 0]
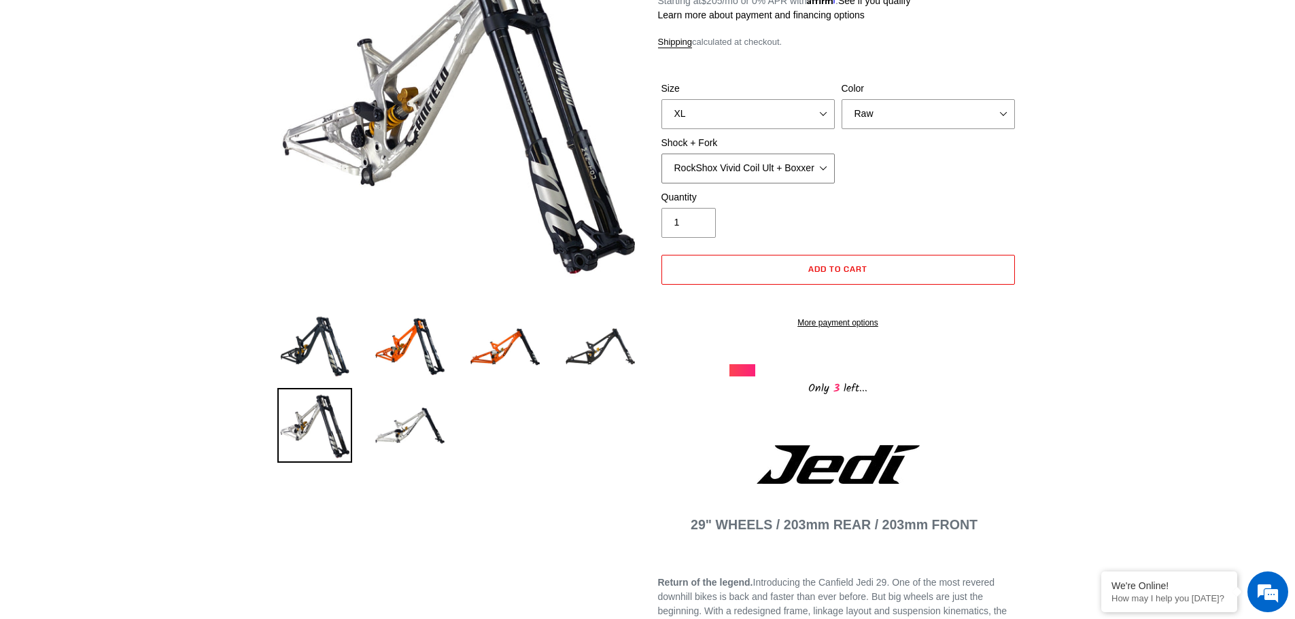
drag, startPoint x: 772, startPoint y: 169, endPoint x: 774, endPoint y: 177, distance: 8.4
click at [772, 169] on select "RockShox Vivid Coil Ult + Boxxer RC2 C3 Ult Fox DHX2 250x75 + Fox 40 Float Grip…" at bounding box center [747, 169] width 173 height 30
select select "EXT Storia LOK V3 + EXT Vaia 200"
click at [661, 154] on select "RockShox Vivid Coil Ult + Boxxer RC2 C3 Ult Fox DHX2 250x75 + Fox 40 Float Grip…" at bounding box center [747, 169] width 173 height 30
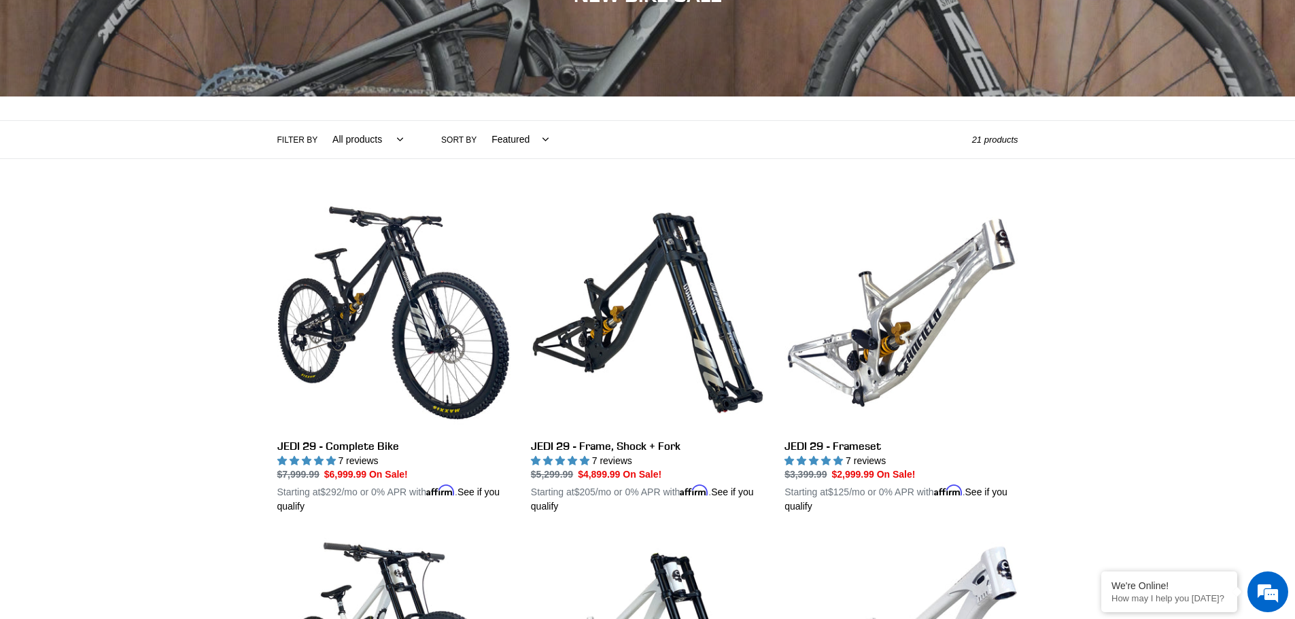
scroll to position [204, 0]
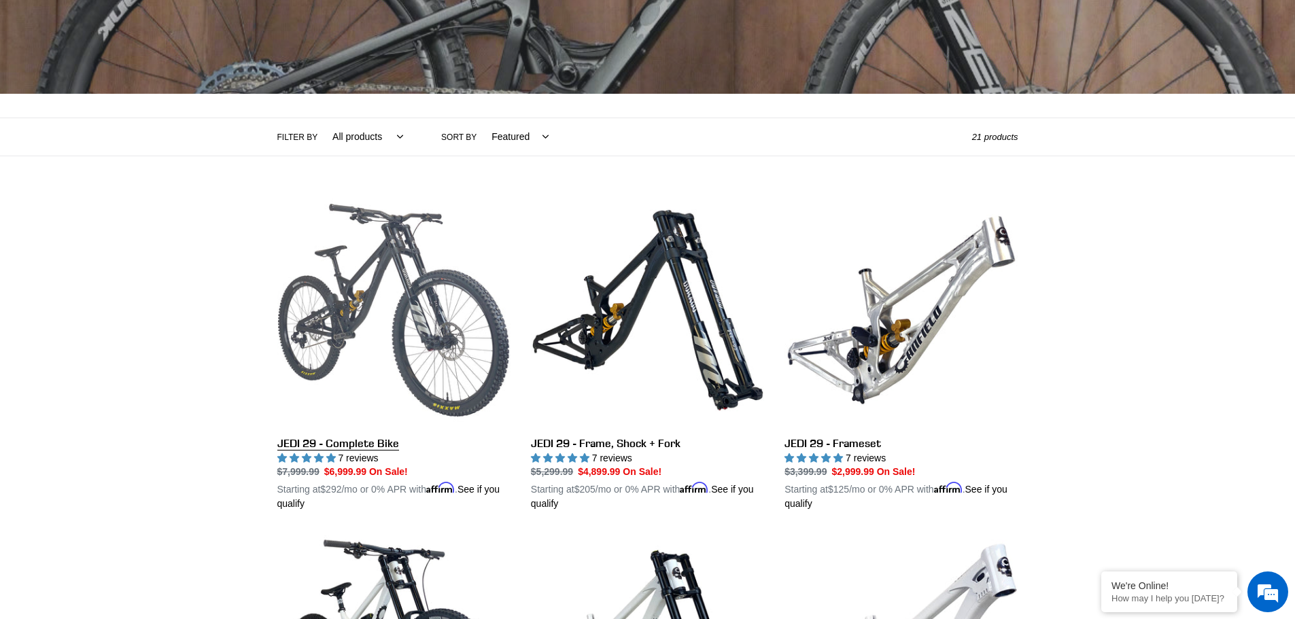
click at [383, 290] on link "JEDI 29 - Complete Bike" at bounding box center [393, 353] width 233 height 318
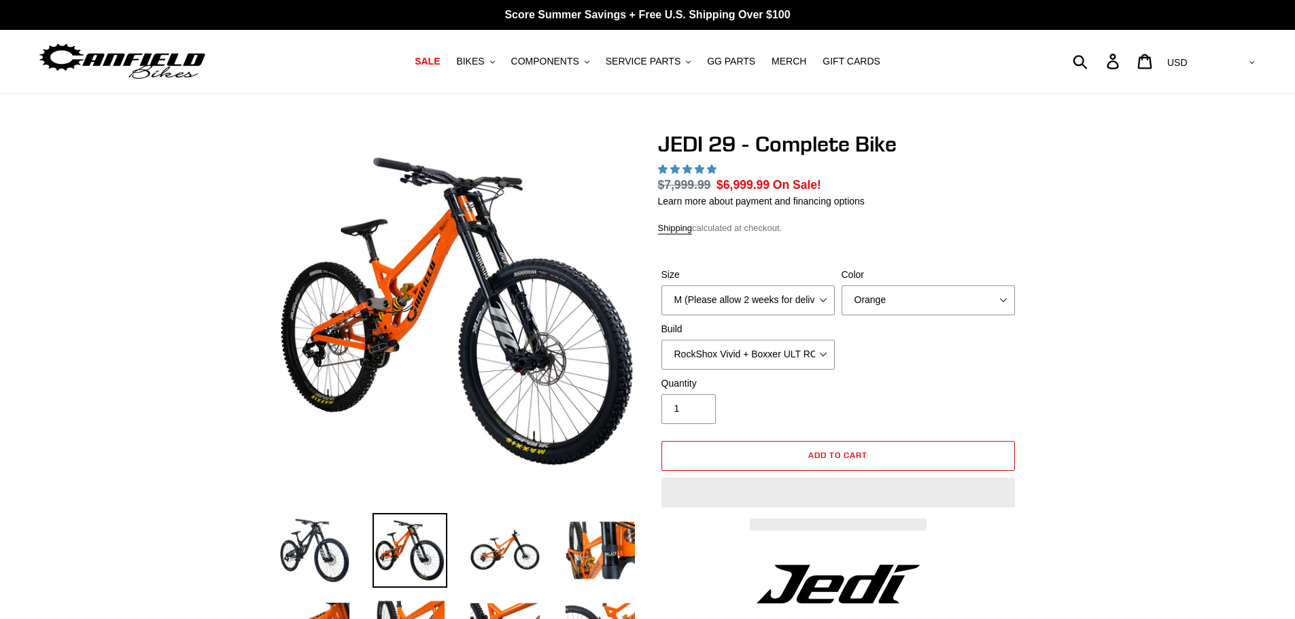
select select "highest-rating"
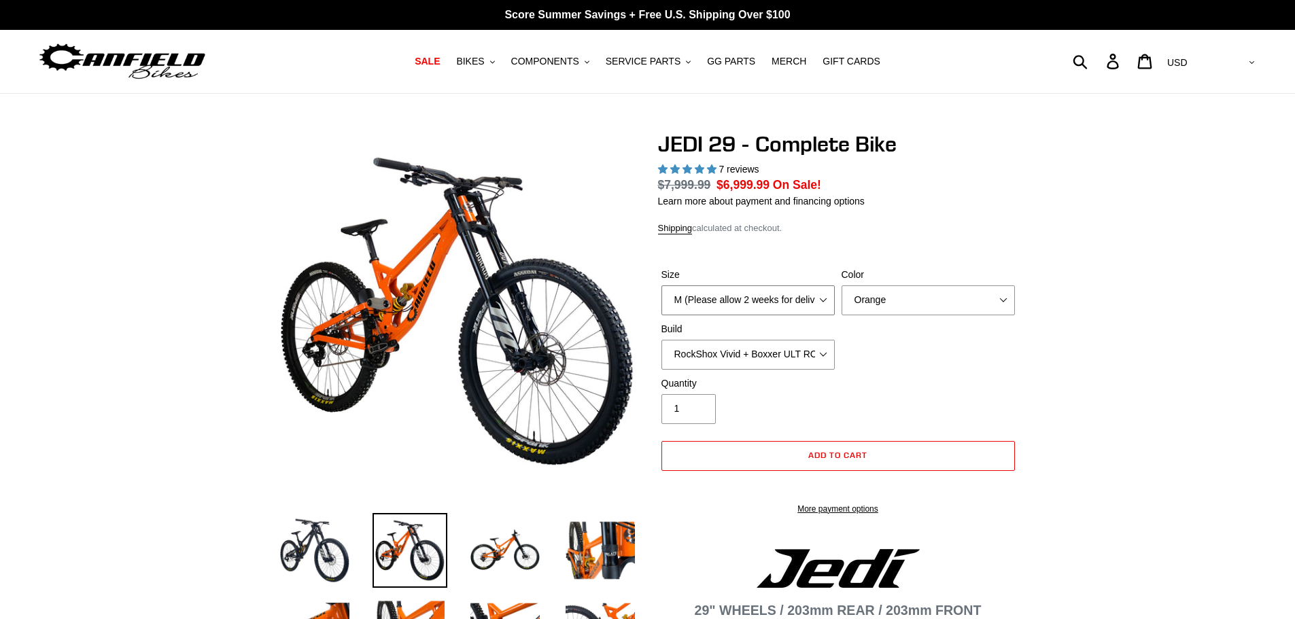
click at [740, 304] on select "M (Please allow 2 weeks for delivery) L (Please allow 2 weeks for delivery) XL …" at bounding box center [747, 300] width 173 height 30
select select "L (Please allow 2 weeks for delivery)"
click at [661, 301] on select "M (Please allow 2 weeks for delivery) L (Please allow 2 weeks for delivery) XL …" at bounding box center [747, 300] width 173 height 30
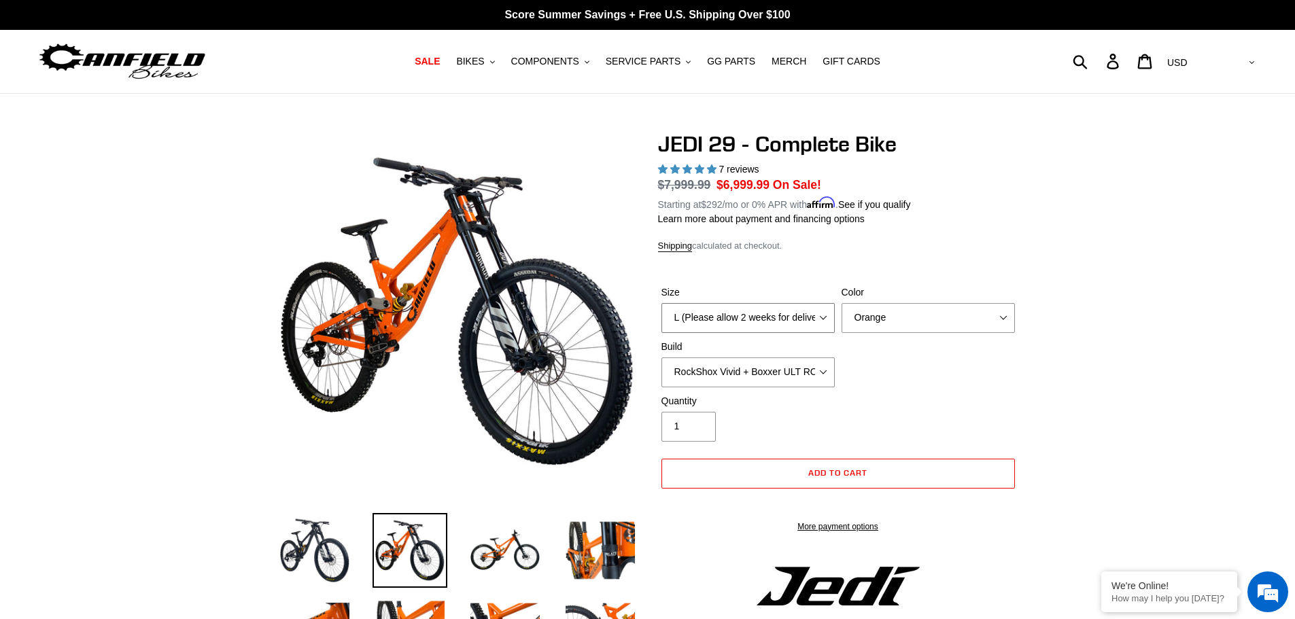
click at [750, 319] on select "M (Please allow 2 weeks for delivery) L (Please allow 2 weeks for delivery) XL …" at bounding box center [747, 318] width 173 height 30
drag, startPoint x: 969, startPoint y: 349, endPoint x: 974, endPoint y: 341, distance: 8.9
click at [969, 349] on div "Size M (Please allow 2 weeks for delivery) L (Please allow 2 weeks for delivery…" at bounding box center [838, 339] width 360 height 109
click at [988, 314] on select "Orange Stealth Black Raw" at bounding box center [927, 318] width 173 height 30
select select "Raw"
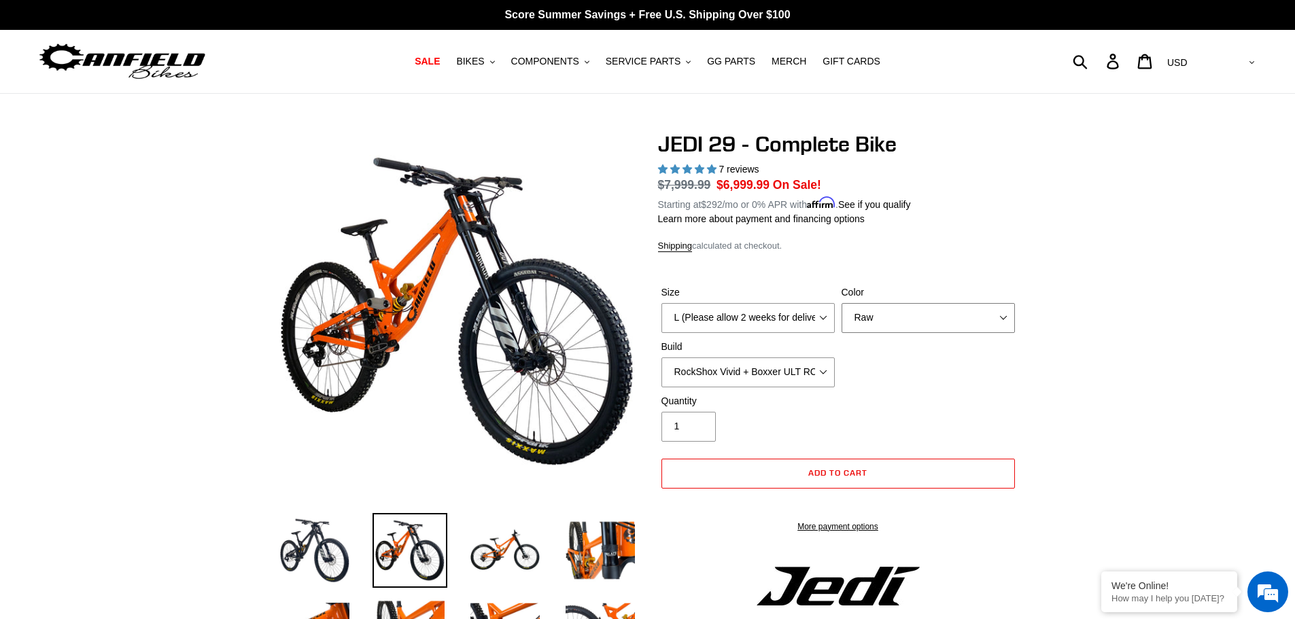
click at [841, 303] on select "Orange Stealth Black Raw" at bounding box center [927, 318] width 173 height 30
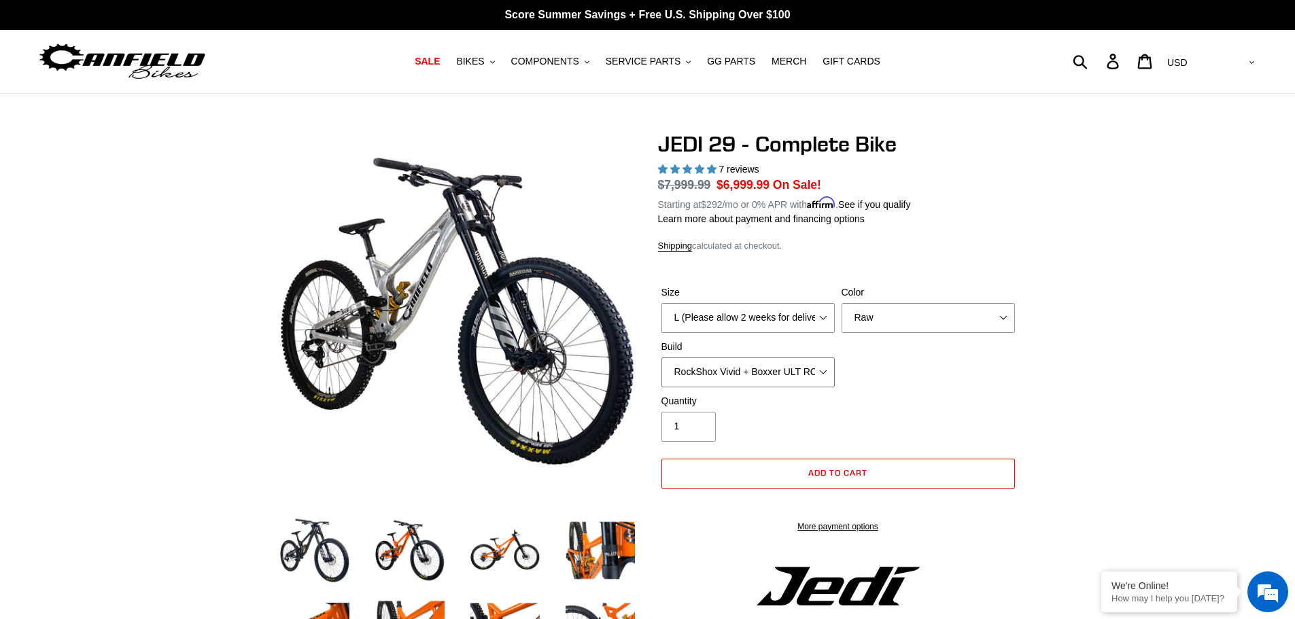
click at [798, 376] on select "RockShox Vivid + Boxxer ULT RC2 C3 200 + SRAM XO RockShox Vivid + Boxxer ULT RC…" at bounding box center [747, 373] width 173 height 30
click at [661, 358] on select "RockShox Vivid + Boxxer ULT RC2 C3 200 + SRAM XO RockShox Vivid + Boxxer ULT RC…" at bounding box center [747, 373] width 173 height 30
click at [776, 366] on select "RockShox Vivid + Boxxer ULT RC2 C3 200 + SRAM XO RockShox Vivid + Boxxer ULT RC…" at bounding box center [747, 373] width 173 height 30
click at [661, 358] on select "RockShox Vivid + Boxxer ULT RC2 C3 200 + SRAM XO RockShox Vivid + Boxxer ULT RC…" at bounding box center [747, 373] width 173 height 30
click at [786, 384] on select "RockShox Vivid + Boxxer ULT RC2 C3 200 + SRAM XO RockShox Vivid + Boxxer ULT RC…" at bounding box center [747, 373] width 173 height 30
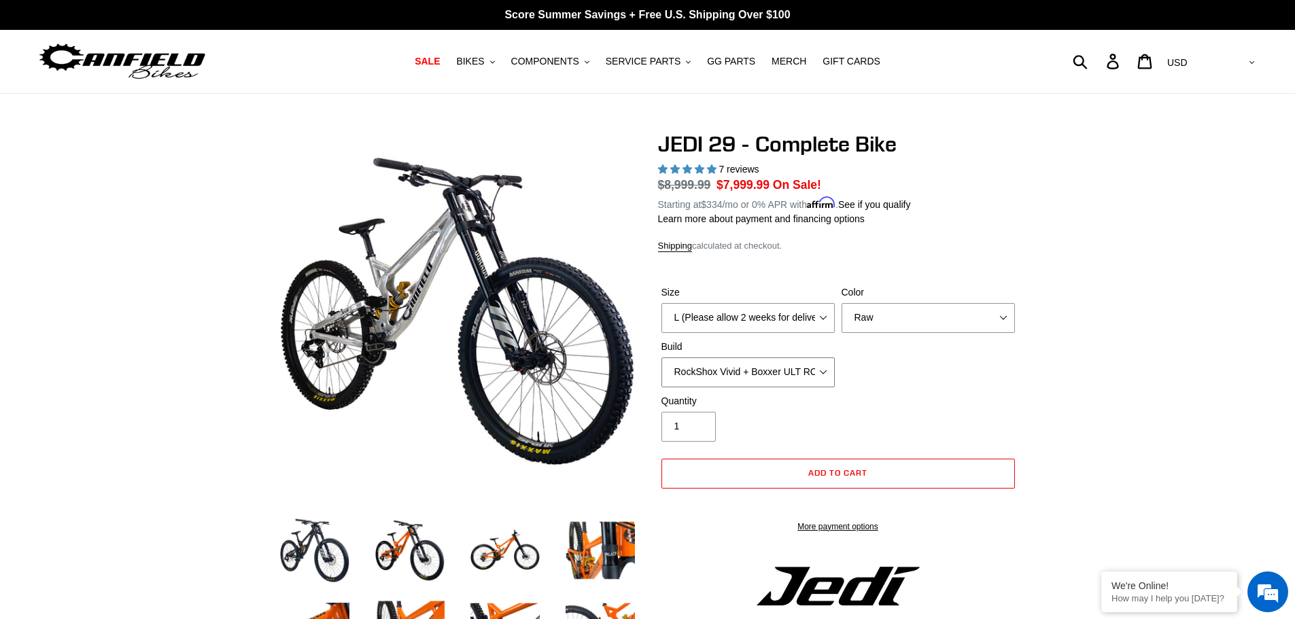
click at [661, 358] on select "RockShox Vivid + Boxxer ULT RC2 C3 200 + SRAM XO RockShox Vivid + Boxxer ULT RC…" at bounding box center [747, 373] width 173 height 30
click at [784, 420] on div "Quantity 1" at bounding box center [748, 418] width 180 height 48
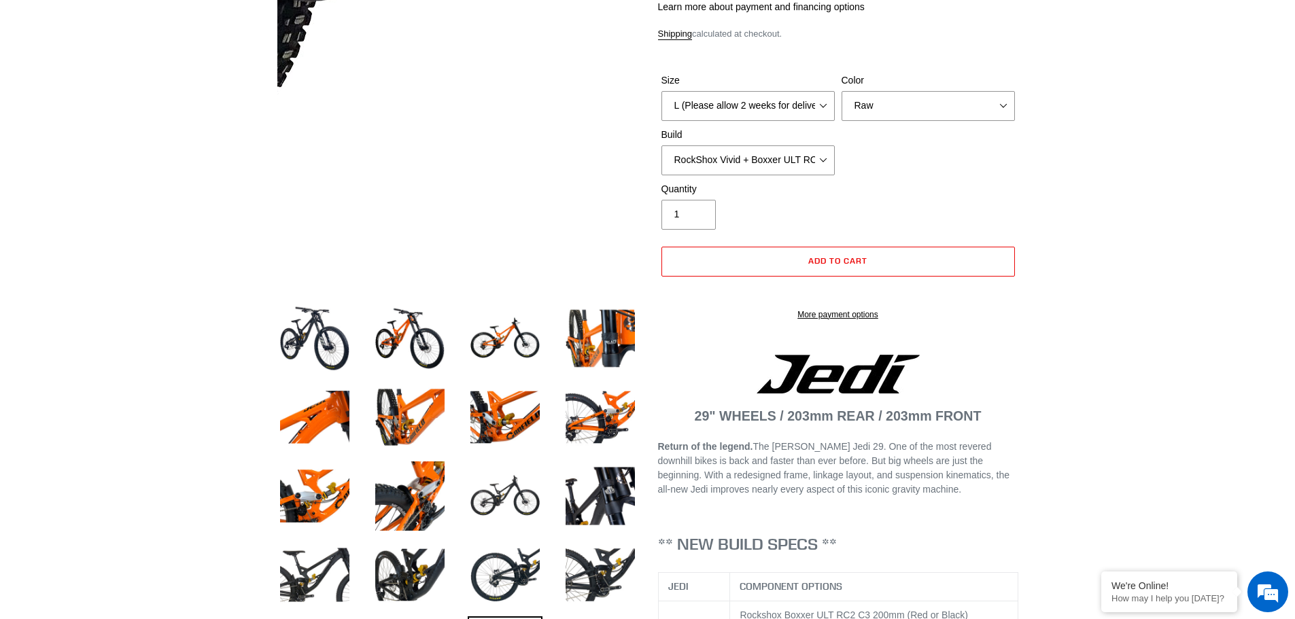
scroll to position [272, 0]
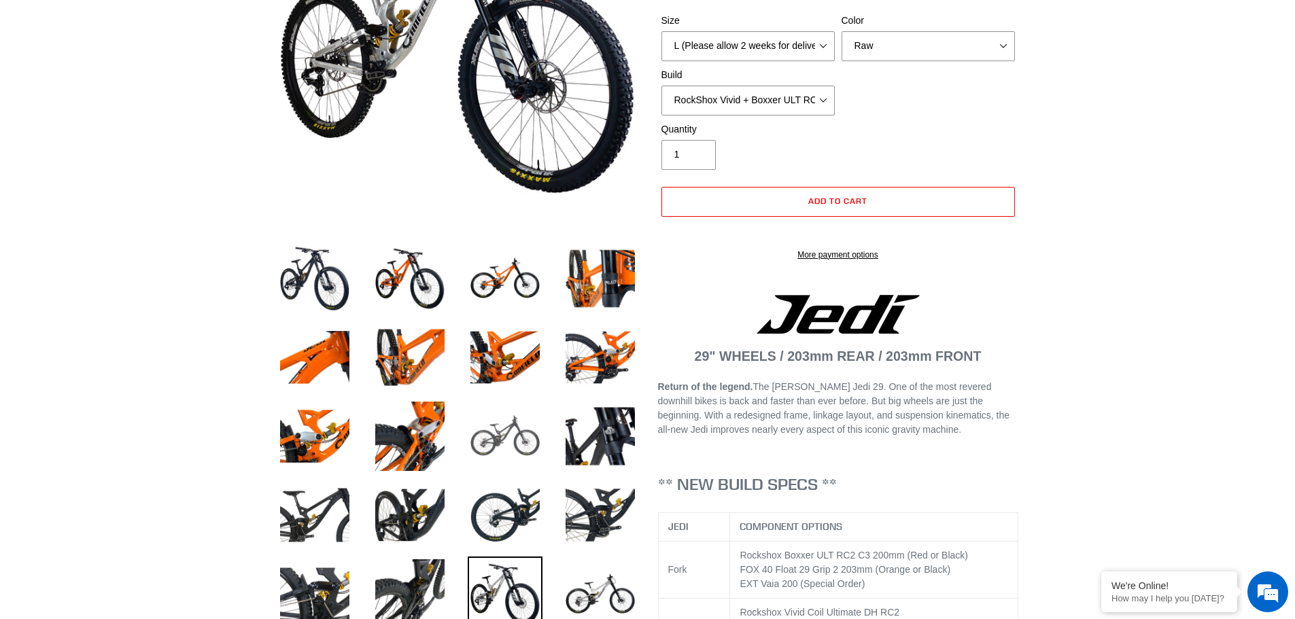
click at [506, 435] on img at bounding box center [505, 436] width 75 height 75
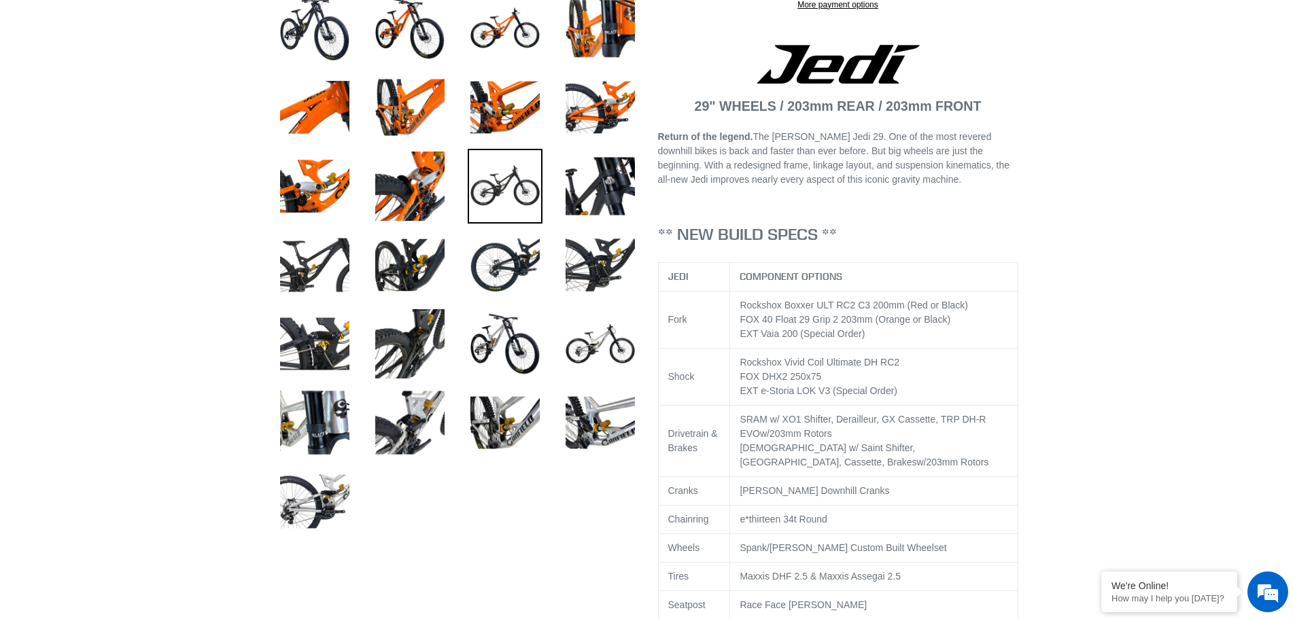
scroll to position [544, 0]
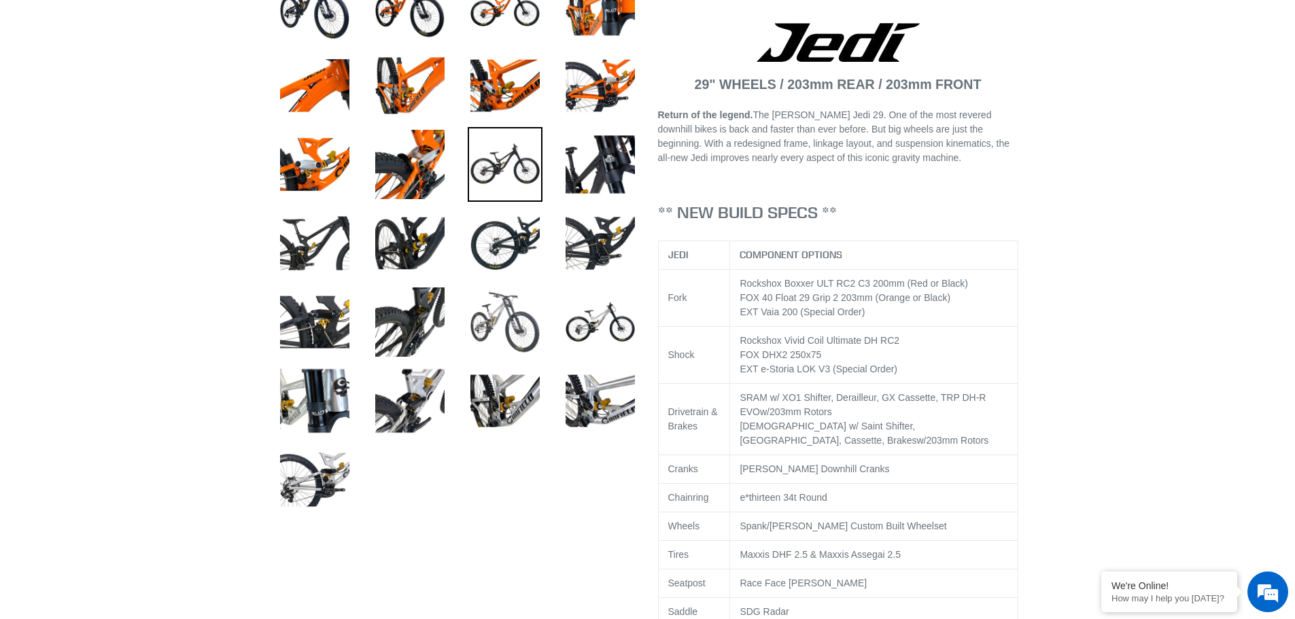
click at [511, 327] on img at bounding box center [505, 322] width 75 height 75
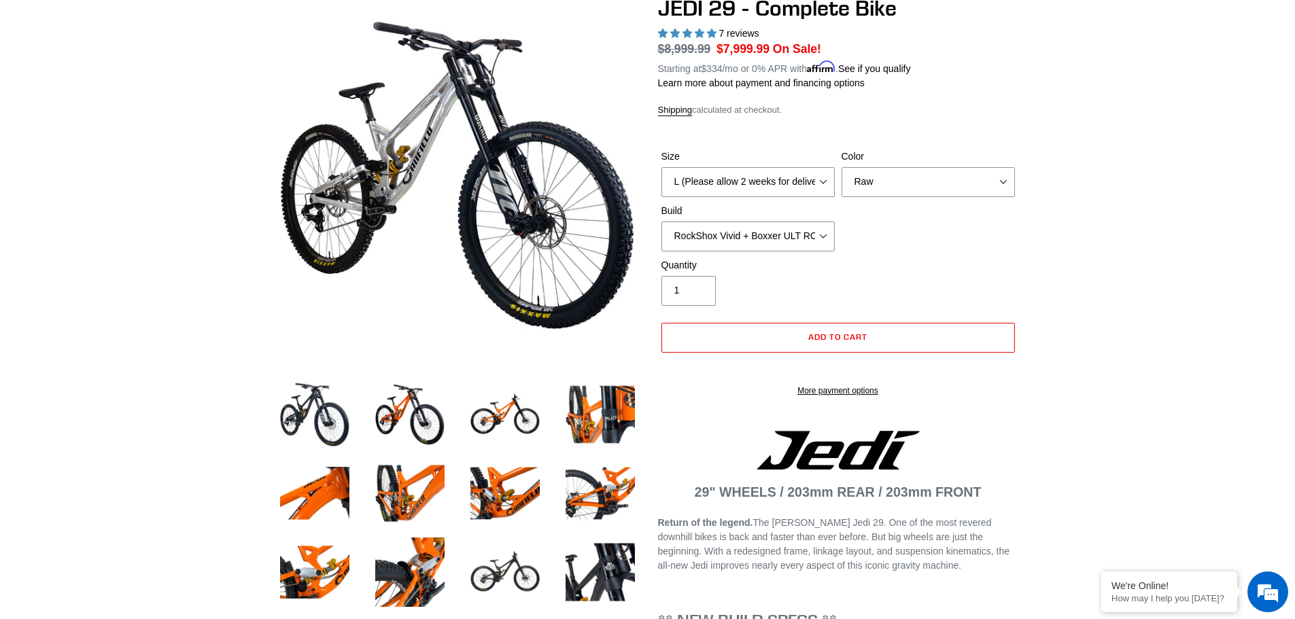
scroll to position [0, 0]
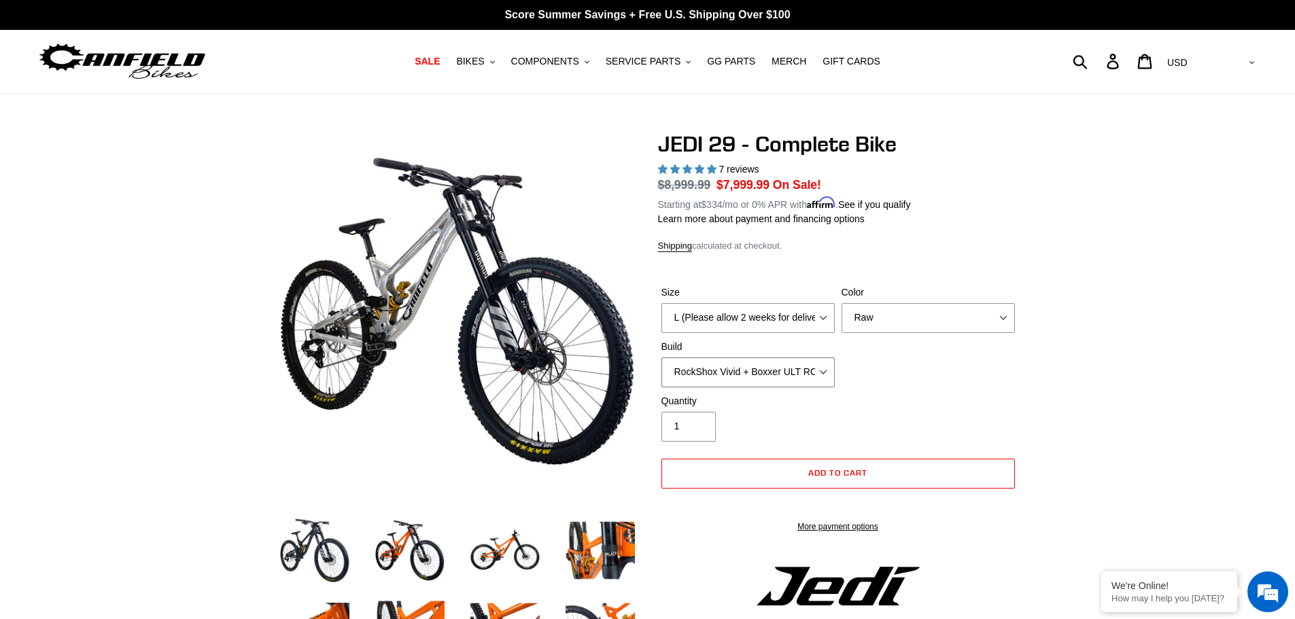
click at [810, 368] on select "RockShox Vivid + Boxxer ULT RC2 C3 200 + SRAM XO RockShox Vivid + Boxxer ULT RC…" at bounding box center [747, 373] width 173 height 30
click at [661, 358] on select "RockShox Vivid + Boxxer ULT RC2 C3 200 + SRAM XO RockShox Vivid + Boxxer ULT RC…" at bounding box center [747, 373] width 173 height 30
click at [801, 383] on select "RockShox Vivid + Boxxer ULT RC2 C3 200 + SRAM XO RockShox Vivid + Boxxer ULT RC…" at bounding box center [747, 373] width 173 height 30
select select "EXT eStoria LOK V3 + EXT Vaia 200 + SRAM XO"
click at [661, 358] on select "RockShox Vivid + Boxxer ULT RC2 C3 200 + SRAM XO RockShox Vivid + Boxxer ULT RC…" at bounding box center [747, 373] width 173 height 30
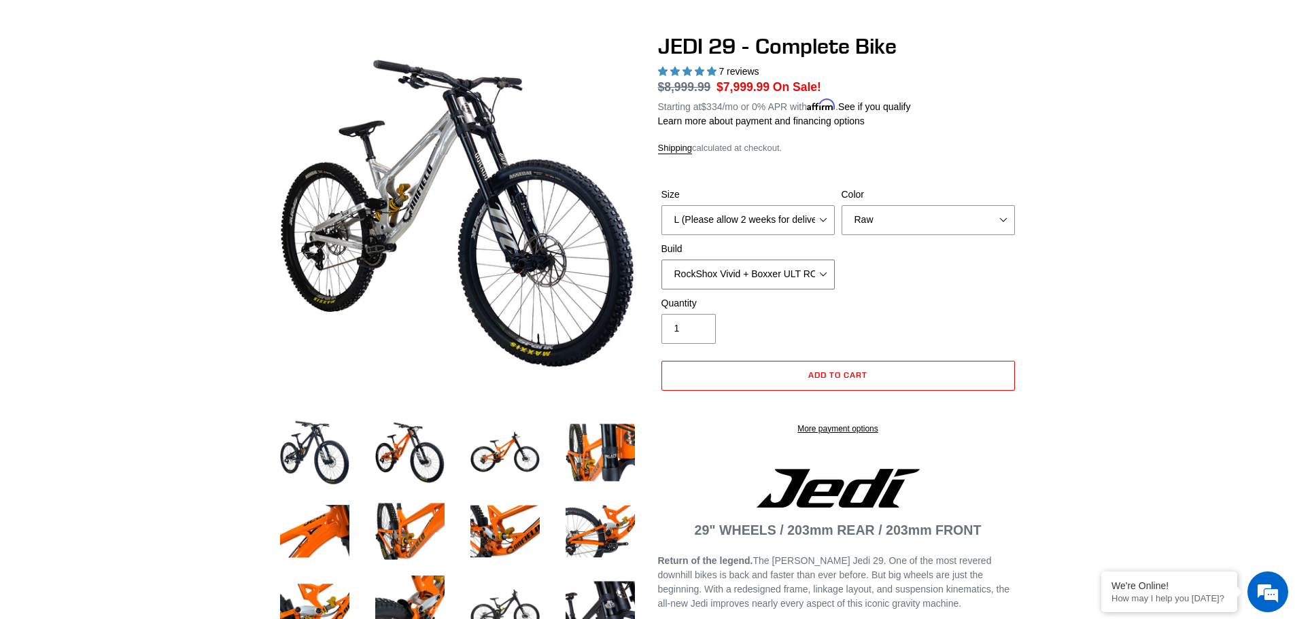
scroll to position [68, 0]
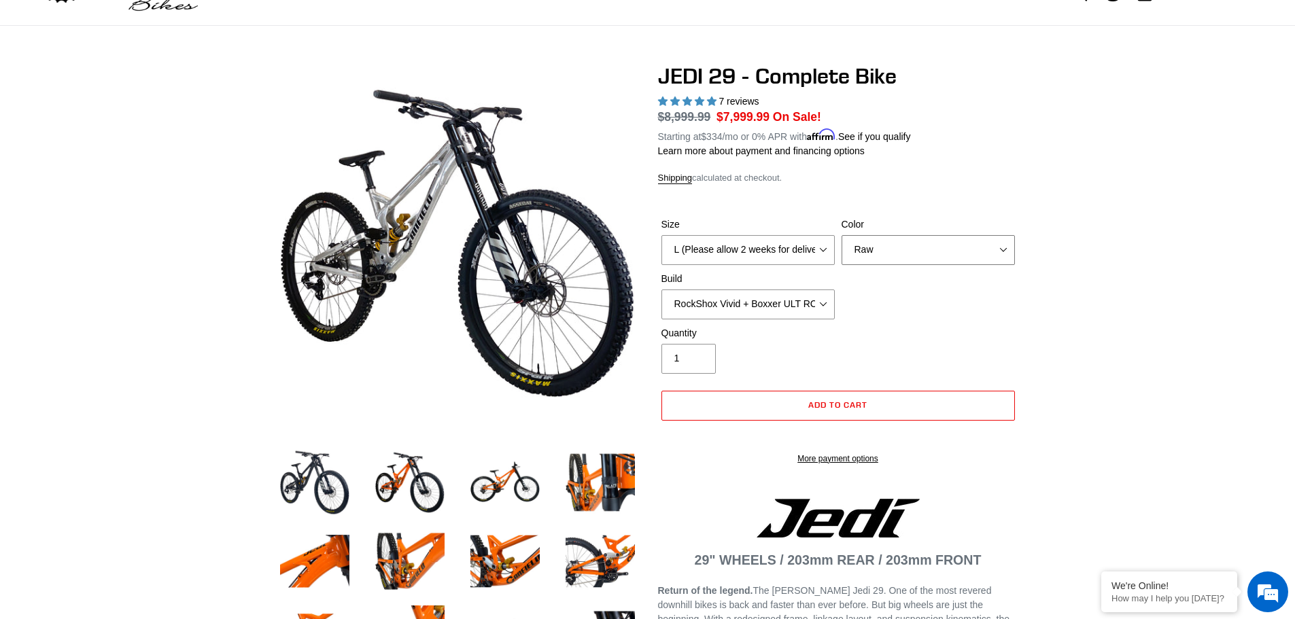
click at [981, 251] on select "Orange Stealth Black Raw" at bounding box center [927, 250] width 173 height 30
select select "Stealth Black"
click at [841, 235] on select "Orange Stealth Black Raw" at bounding box center [927, 250] width 173 height 30
click at [328, 482] on img at bounding box center [314, 482] width 75 height 75
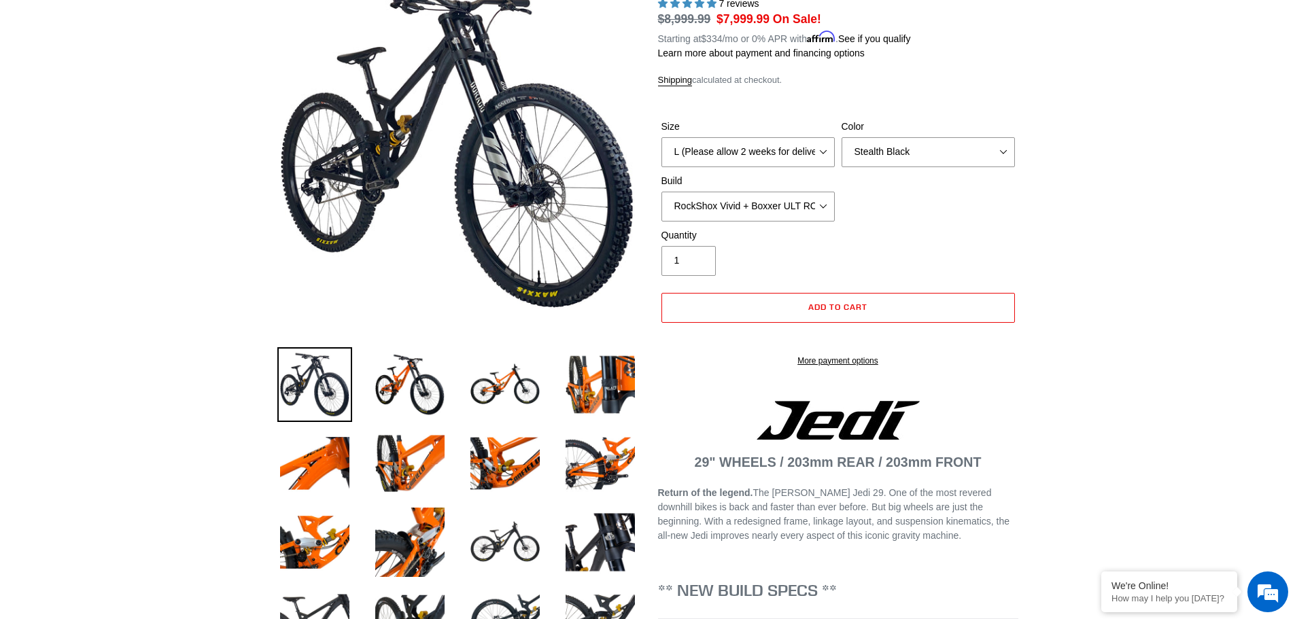
scroll to position [136, 0]
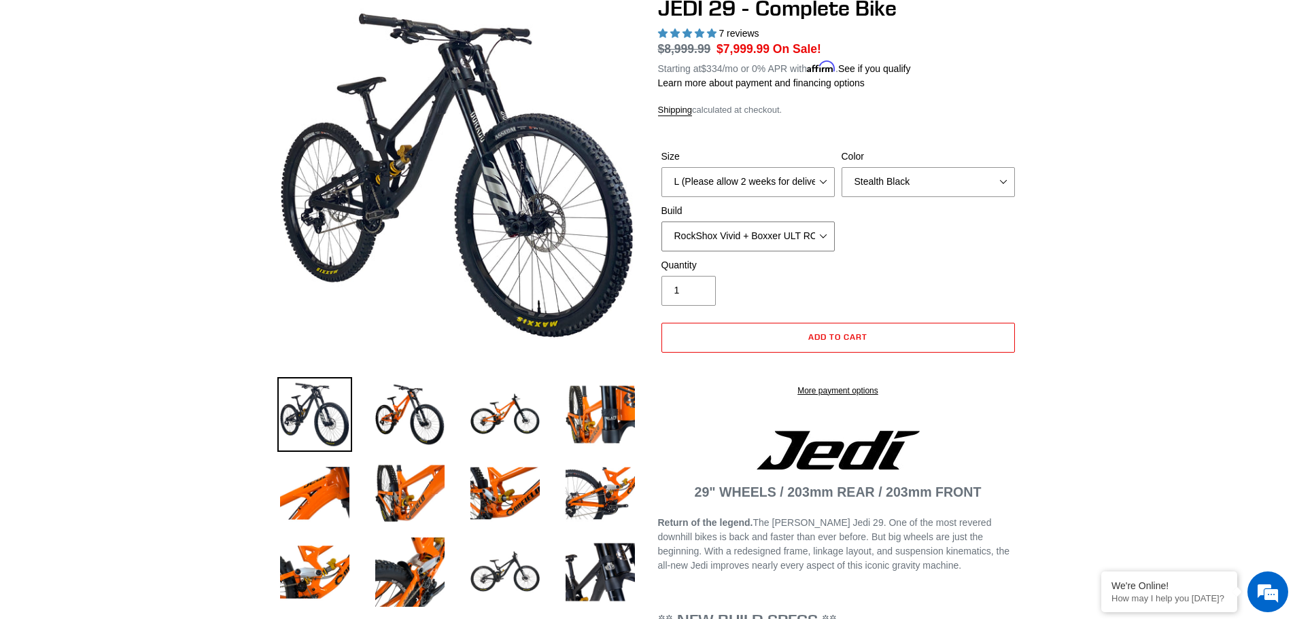
click at [776, 237] on select "RockShox Vivid + Boxxer ULT RC2 C3 200 + SRAM XO RockShox Vivid + Boxxer ULT RC…" at bounding box center [747, 237] width 173 height 30
click at [661, 222] on select "RockShox Vivid + Boxxer ULT RC2 C3 200 + SRAM XO RockShox Vivid + Boxxer ULT RC…" at bounding box center [747, 237] width 173 height 30
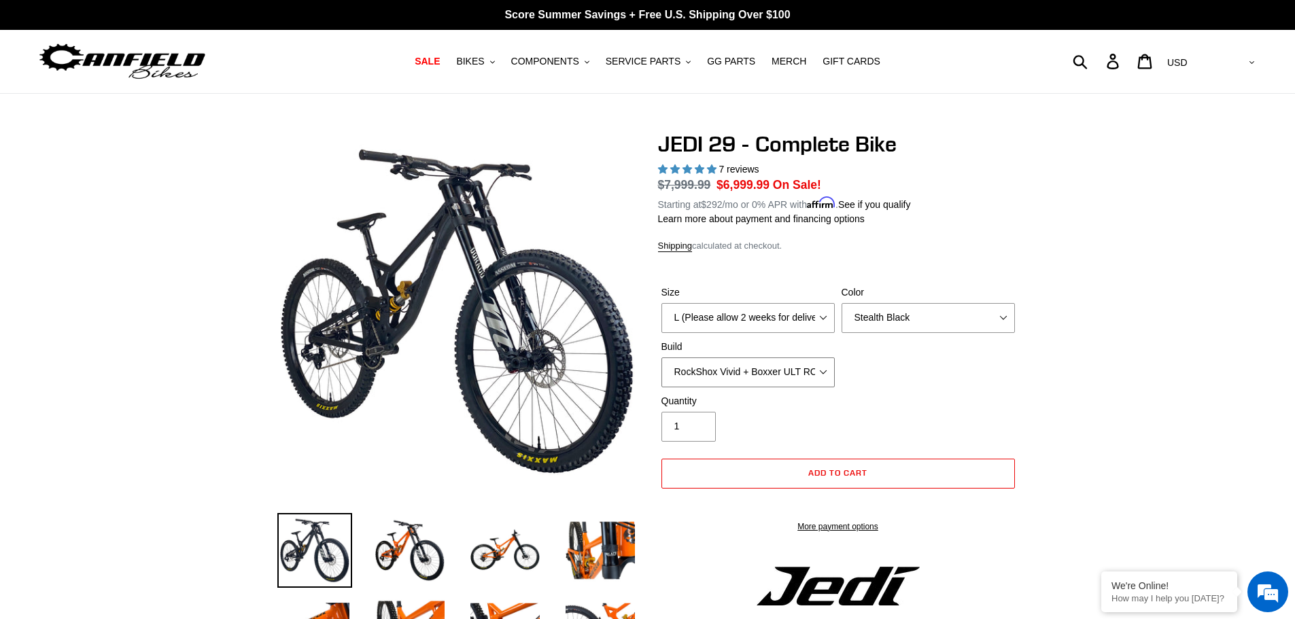
click at [804, 374] on select "RockShox Vivid + Boxxer ULT RC2 C3 200 + SRAM XO RockShox Vivid + Boxxer ULT RC…" at bounding box center [747, 373] width 173 height 30
click at [661, 358] on select "RockShox Vivid + Boxxer ULT RC2 C3 200 + SRAM XO RockShox Vivid + Boxxer ULT RC…" at bounding box center [747, 373] width 173 height 30
drag, startPoint x: 807, startPoint y: 364, endPoint x: 803, endPoint y: 372, distance: 8.8
click at [807, 364] on select "RockShox Vivid + Boxxer ULT RC2 C3 200 + SRAM XO RockShox Vivid + Boxxer ULT RC…" at bounding box center [747, 373] width 173 height 30
select select "EXT eStoria LOK V3 + EXT Vaia 200 + SRAM XO"
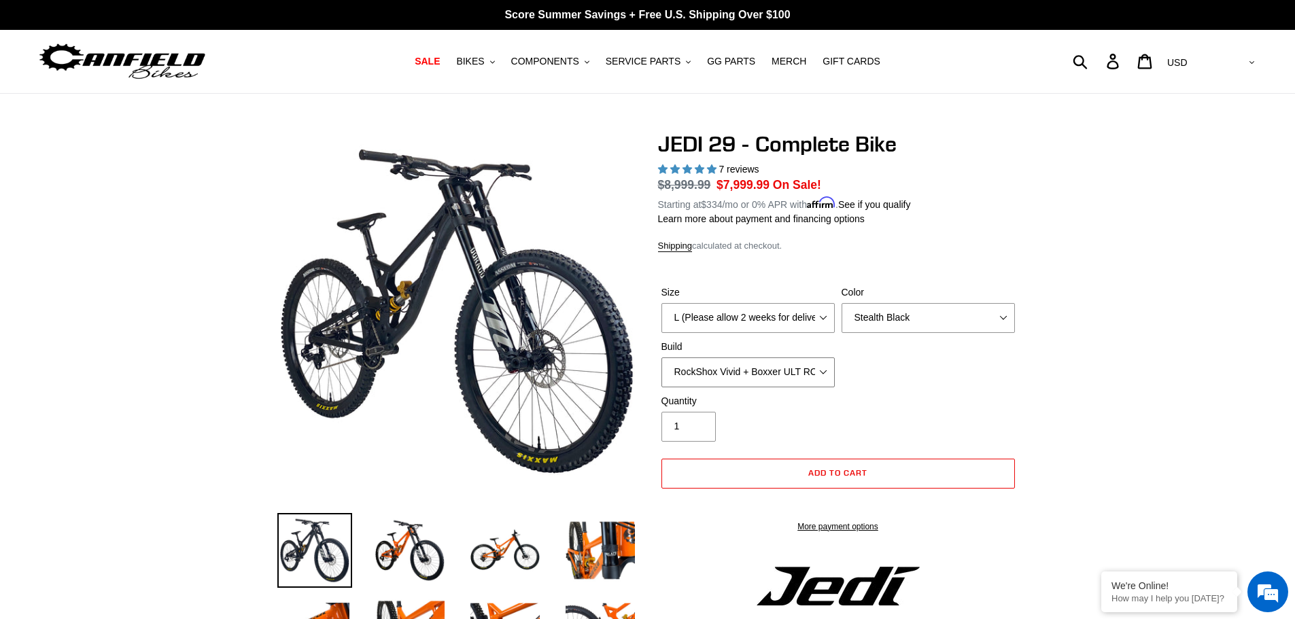
click at [661, 358] on select "RockShox Vivid + Boxxer ULT RC2 C3 200 + SRAM XO RockShox Vivid + Boxxer ULT RC…" at bounding box center [747, 373] width 173 height 30
click at [440, 58] on span "SALE" at bounding box center [427, 62] width 25 height 12
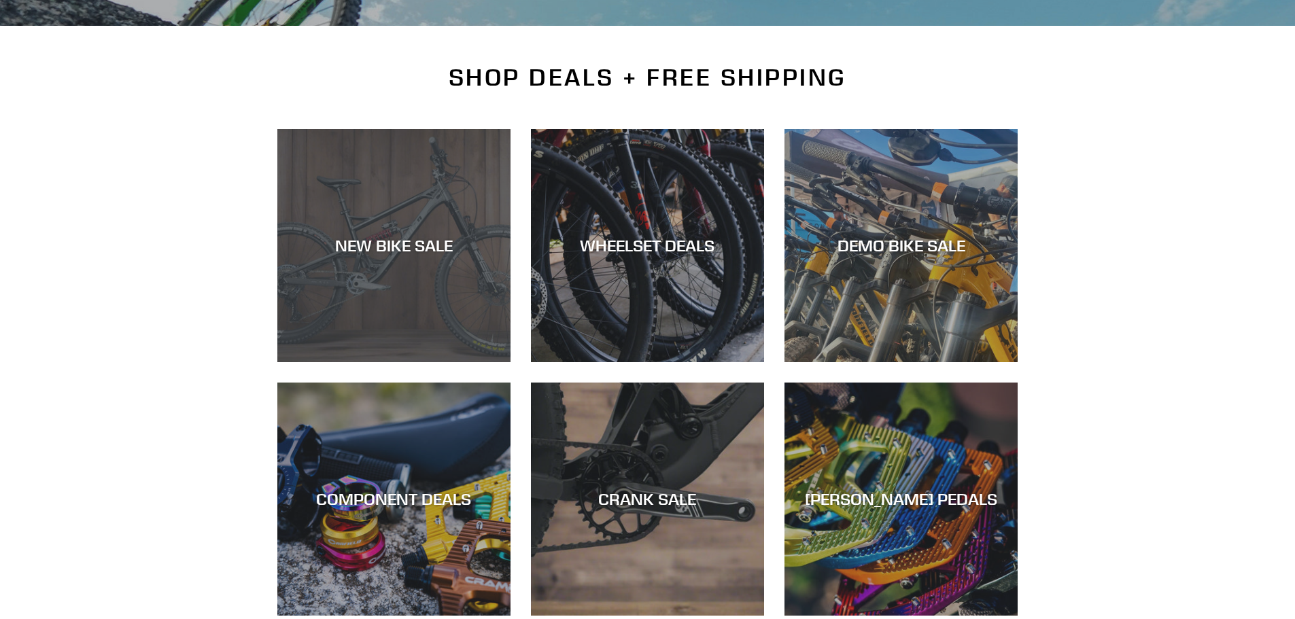
click at [409, 248] on div "NEW BIKE SALE" at bounding box center [393, 246] width 233 height 20
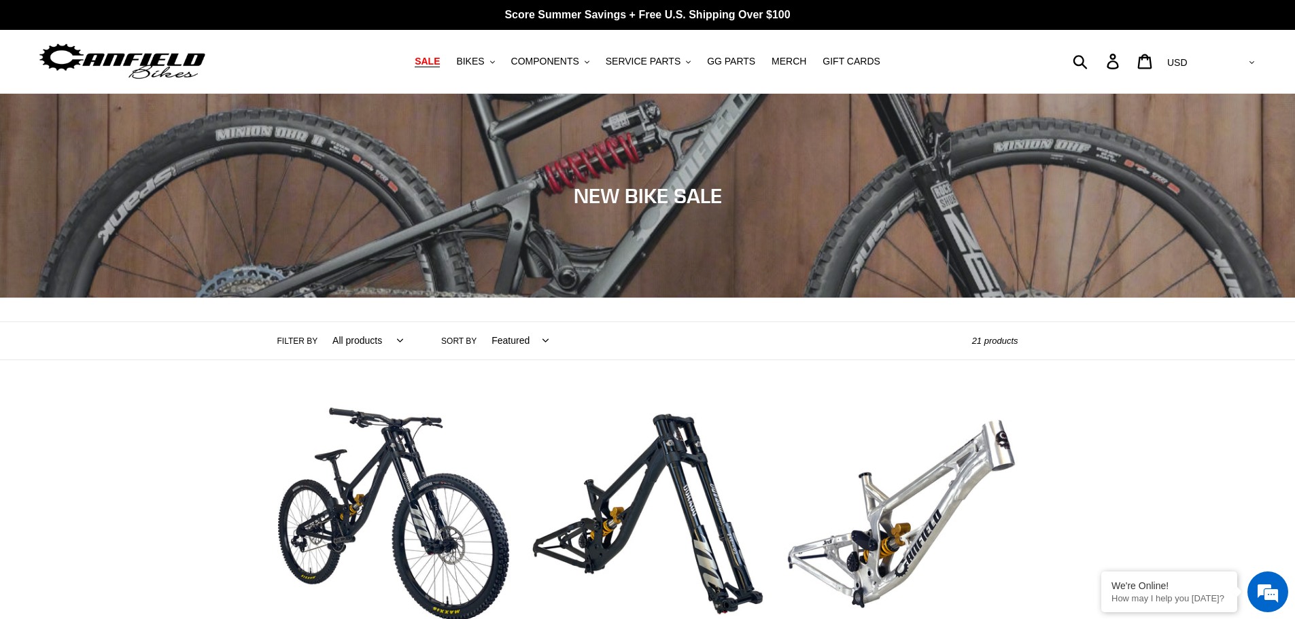
click at [440, 63] on span "SALE" at bounding box center [427, 62] width 25 height 12
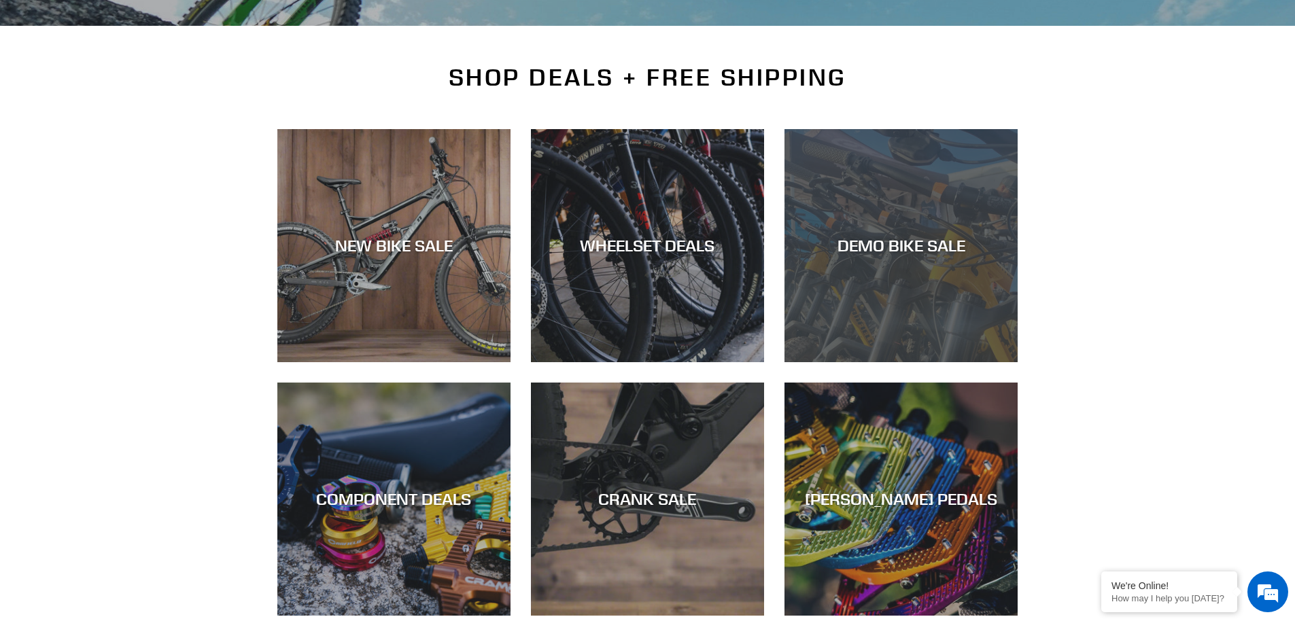
click at [912, 362] on div "DEMO BIKE SALE" at bounding box center [900, 362] width 233 height 0
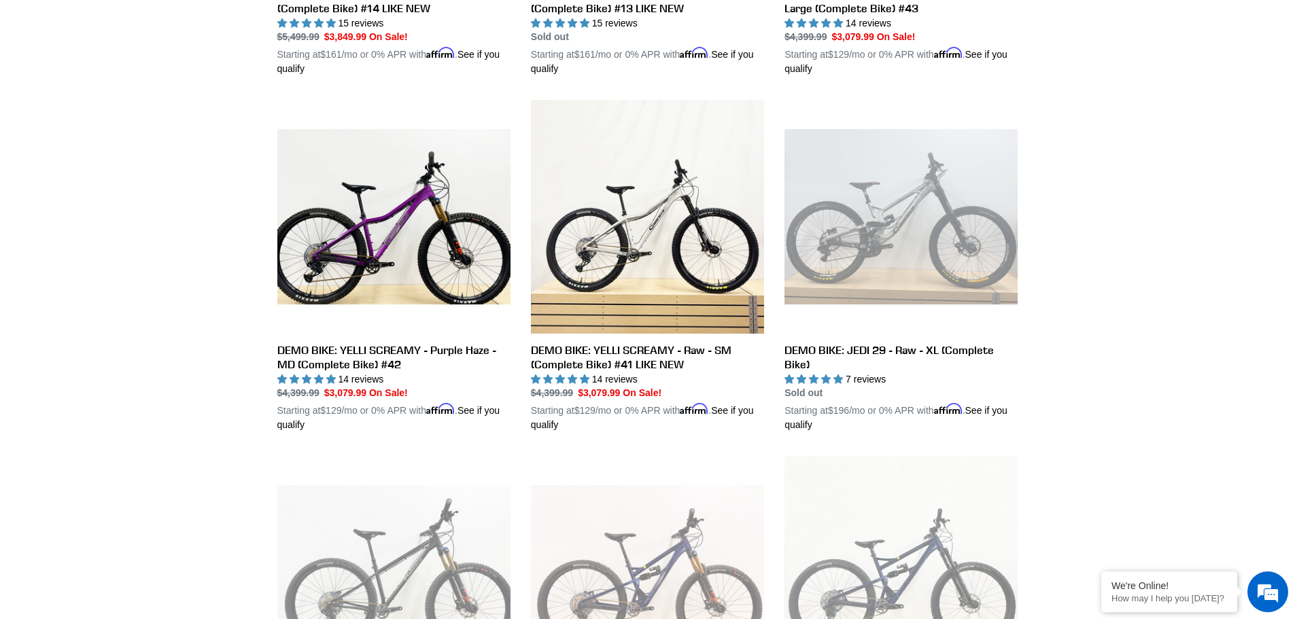
scroll to position [884, 0]
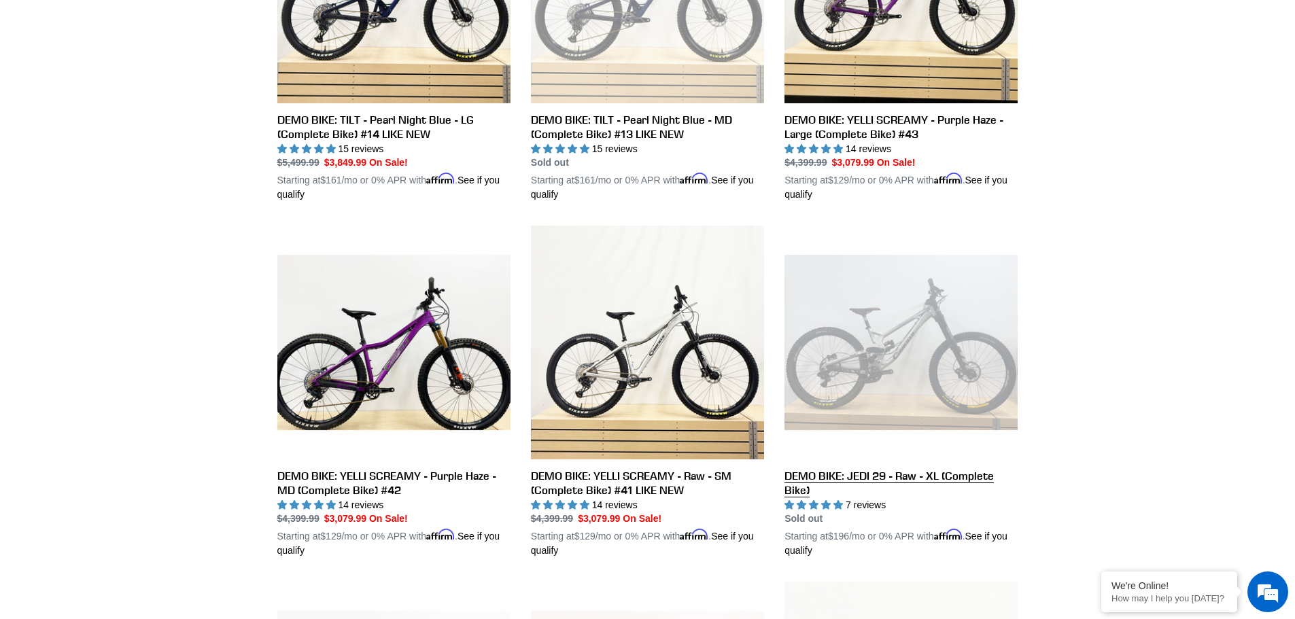
click at [880, 400] on link "DEMO BIKE: JEDI 29 - Raw - XL (Complete Bike)" at bounding box center [900, 392] width 233 height 332
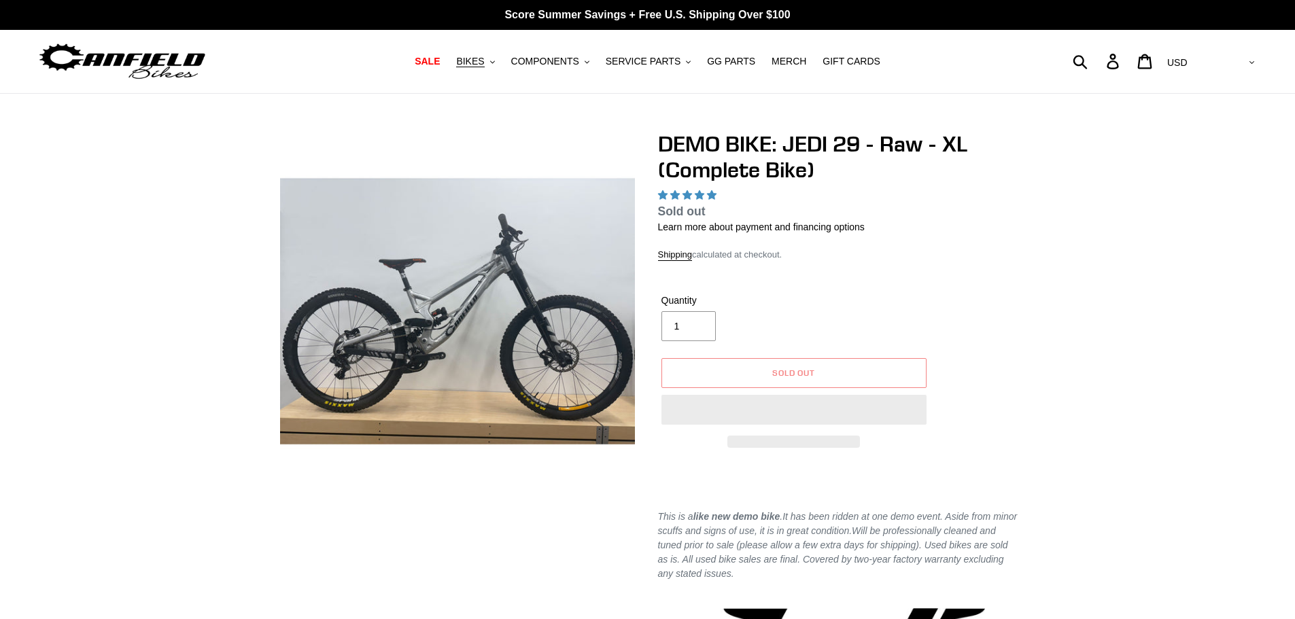
select select "highest-rating"
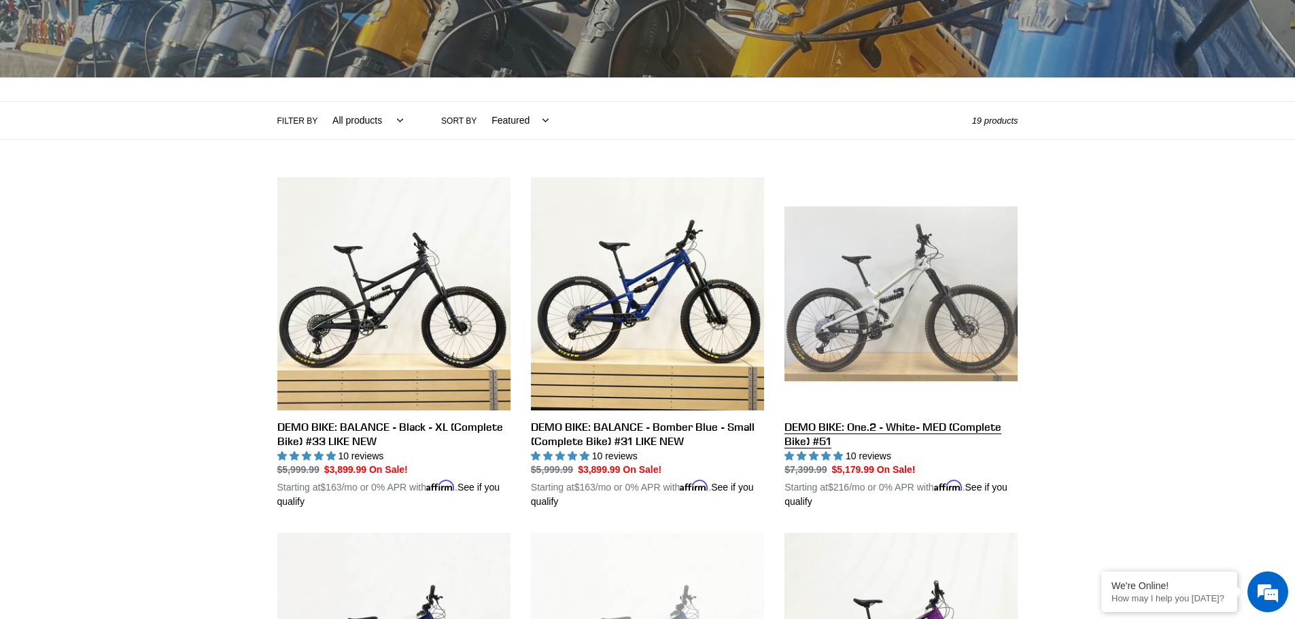
scroll to position [272, 0]
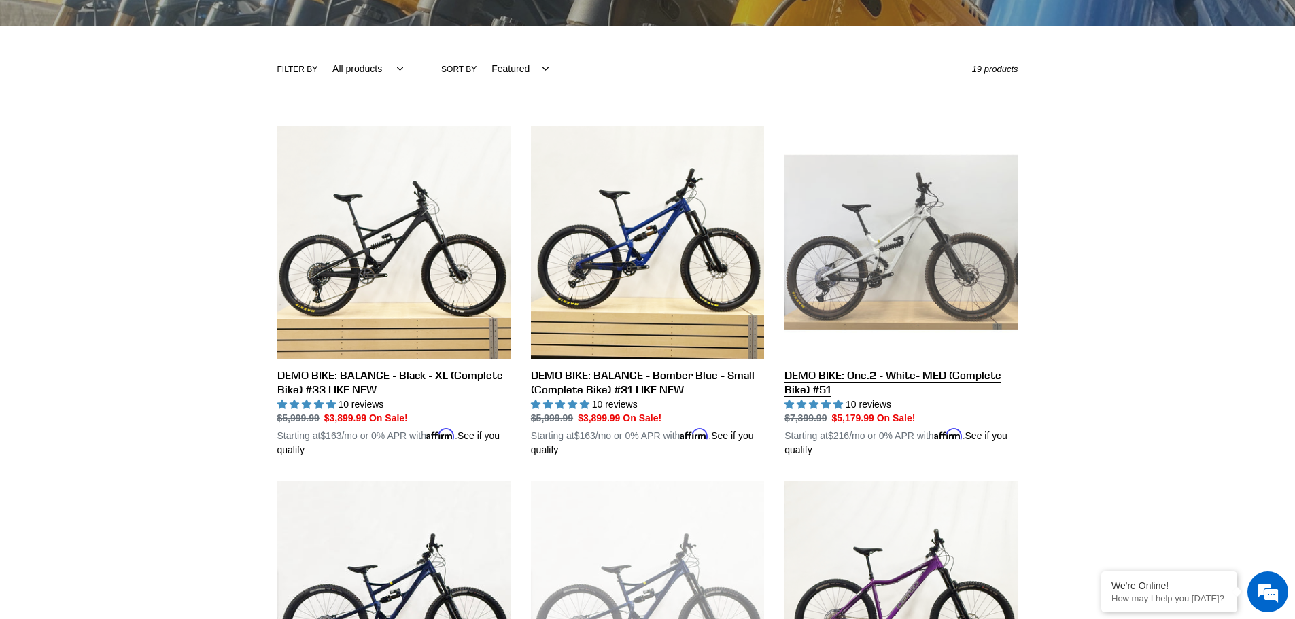
click at [888, 294] on link "DEMO BIKE: One.2 - White- MED (Complete Bike) #51" at bounding box center [900, 292] width 233 height 332
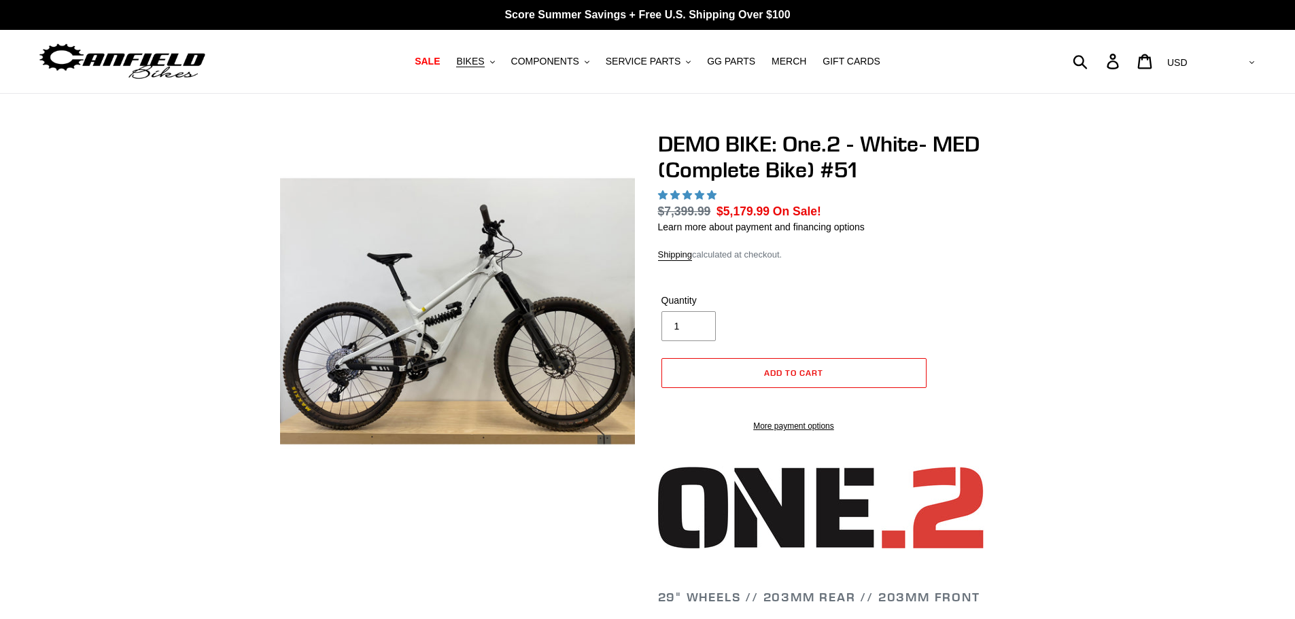
select select "highest-rating"
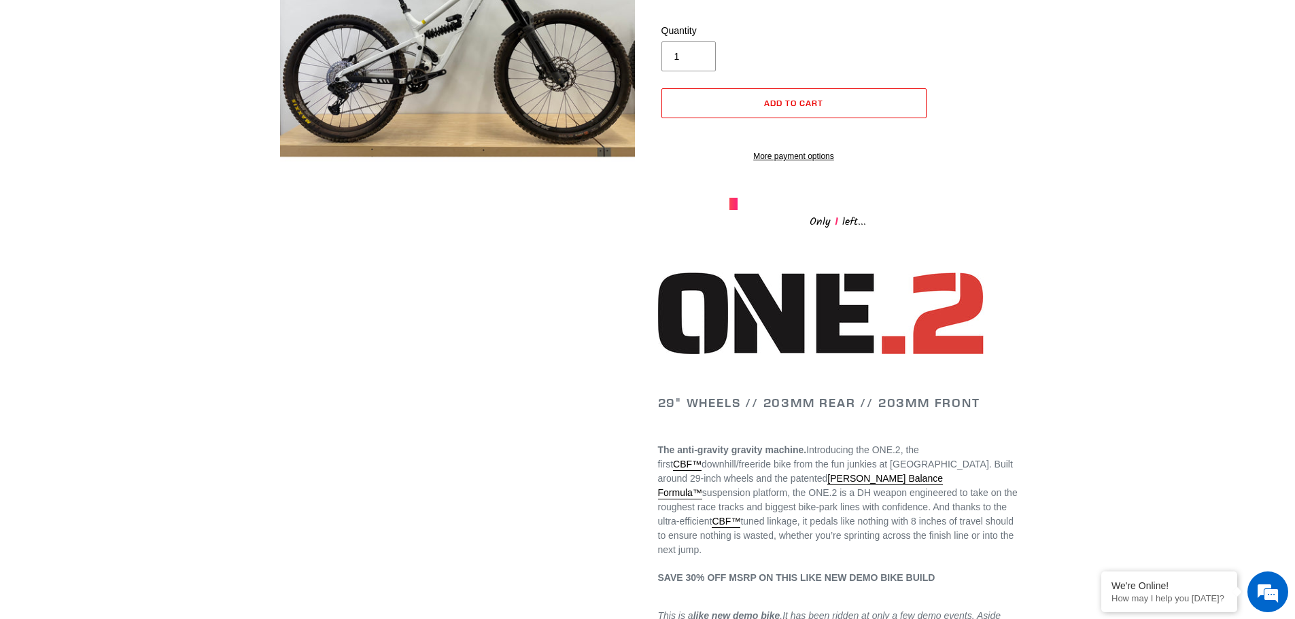
scroll to position [68, 0]
